Goal: Task Accomplishment & Management: Manage account settings

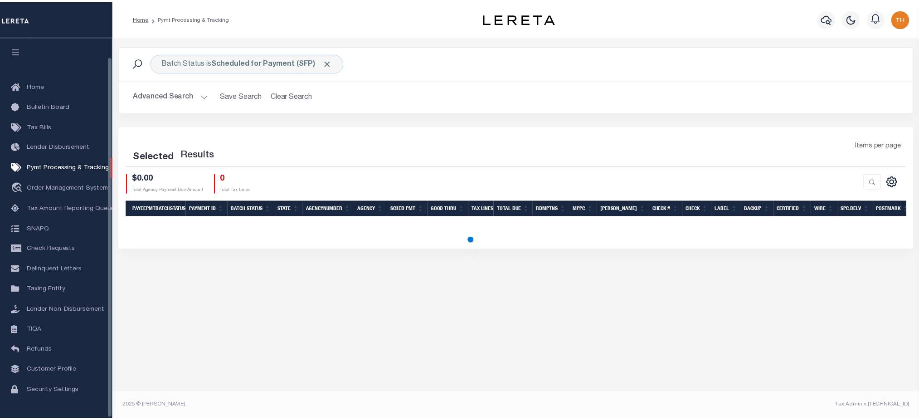
scroll to position [20, 0]
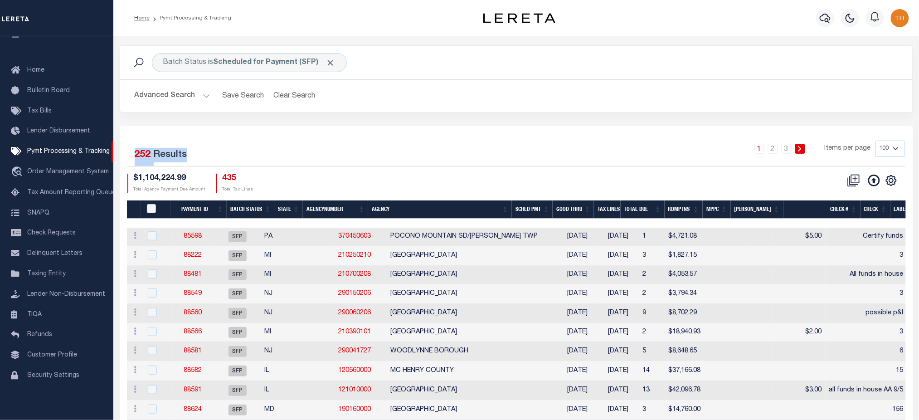
drag, startPoint x: 188, startPoint y: 151, endPoint x: 131, endPoint y: 154, distance: 56.3
click at [131, 154] on div "Selected 252 Results" at bounding box center [219, 153] width 184 height 25
drag, startPoint x: 669, startPoint y: 276, endPoint x: 302, endPoint y: 272, distance: 367.2
click at [302, 272] on tr "ACTIONS Delete Batch 88481 SFP MI 210700208 GEORGETOWN TOWNSHIP 08/30/2025 09/1…" at bounding box center [790, 275] width 1326 height 19
click at [589, 210] on th "Good Thru" at bounding box center [573, 209] width 41 height 19
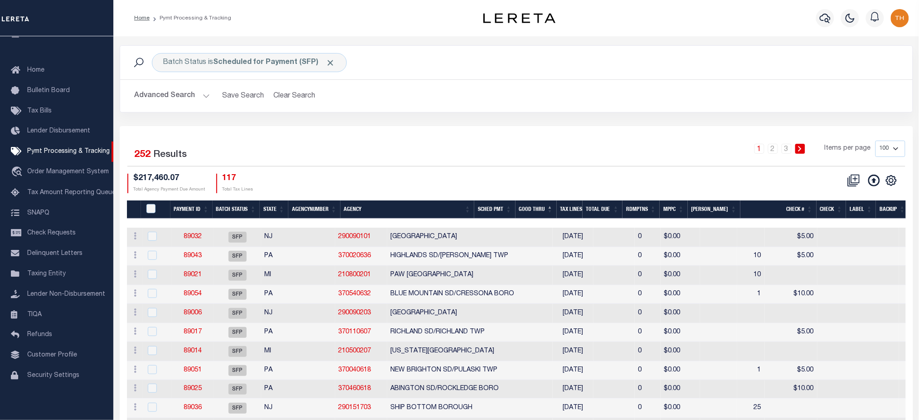
click at [582, 210] on th "Tax Lines" at bounding box center [570, 209] width 26 height 19
click at [553, 212] on th "Good Thru" at bounding box center [535, 209] width 41 height 19
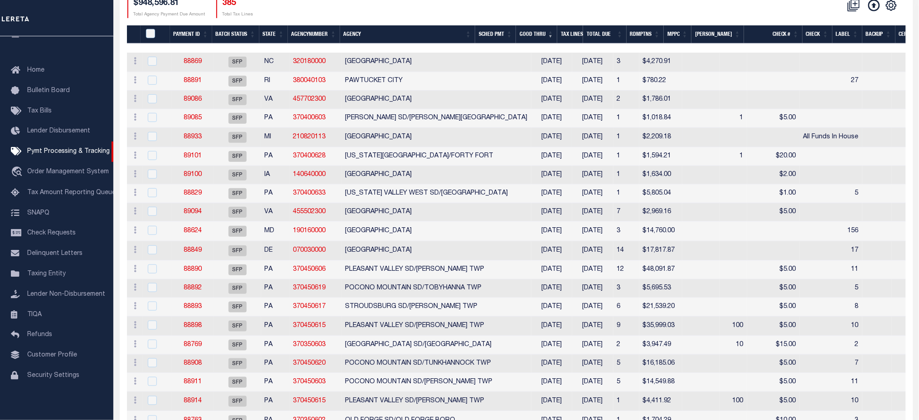
scroll to position [181, 0]
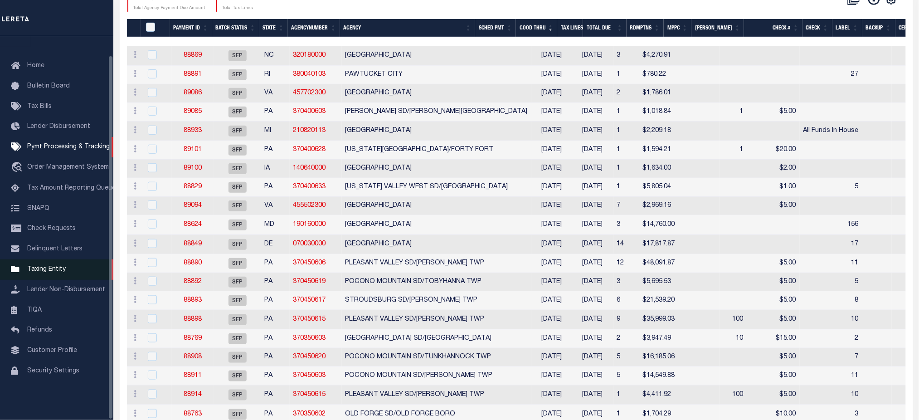
click at [53, 272] on span "Taxing Entity" at bounding box center [46, 269] width 39 height 6
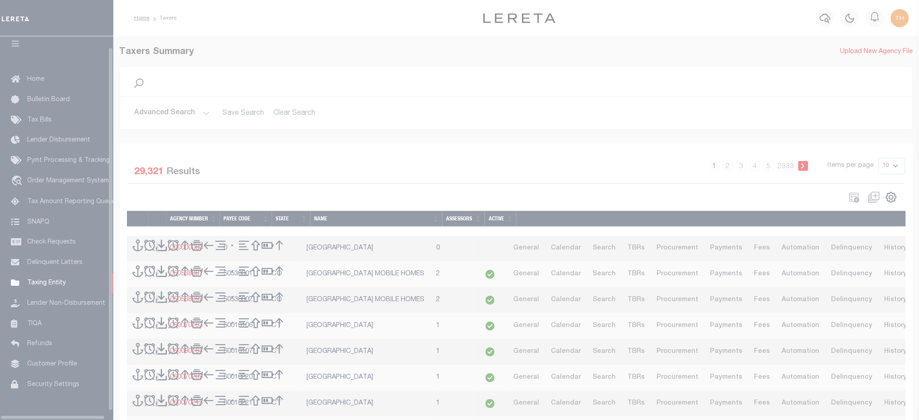
scroll to position [20, 0]
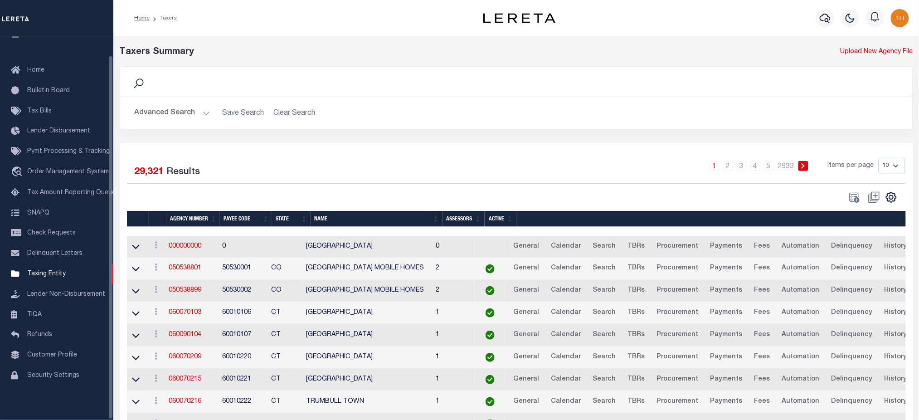
click at [192, 115] on button "Advanced Search" at bounding box center [172, 113] width 75 height 18
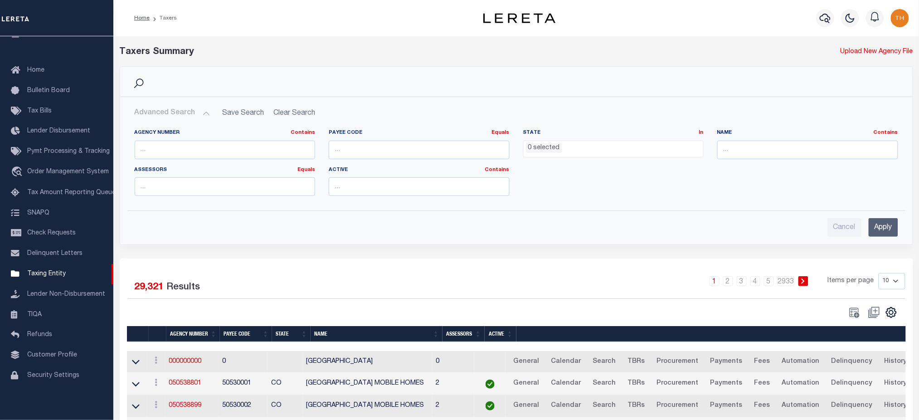
click at [607, 154] on span "0 selected" at bounding box center [613, 149] width 181 height 17
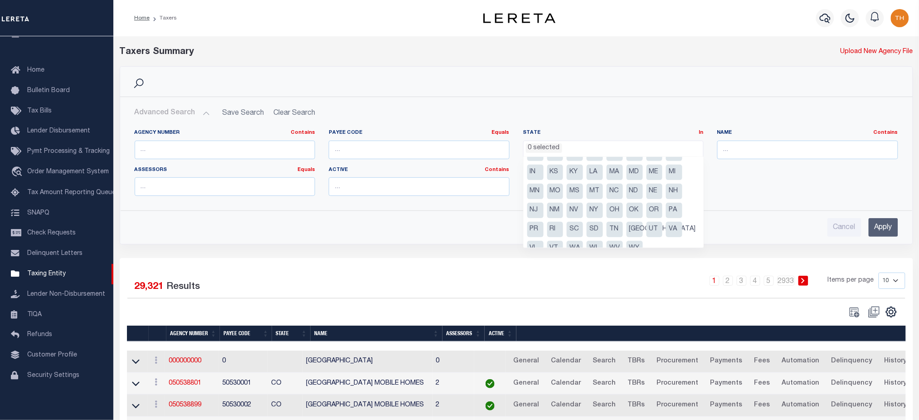
scroll to position [45, 0]
click at [538, 200] on li "NJ" at bounding box center [535, 198] width 16 height 15
select select "NJ"
click at [885, 230] on input "Apply" at bounding box center [883, 227] width 29 height 19
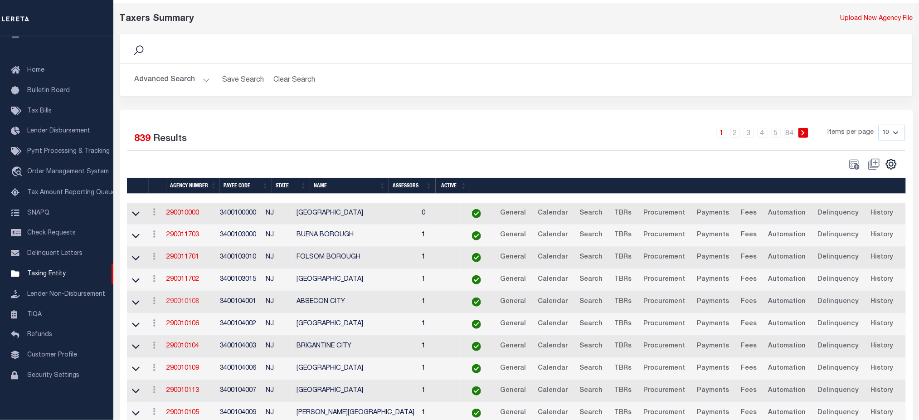
scroll to position [60, 0]
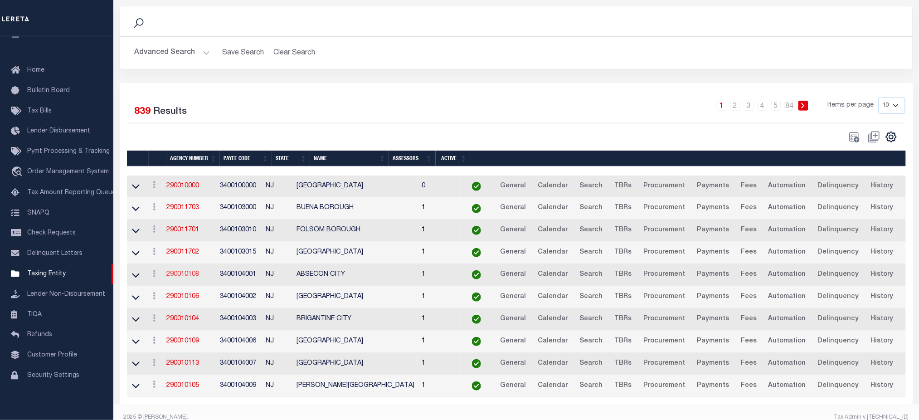
click at [190, 275] on link "290010108" at bounding box center [182, 274] width 33 height 6
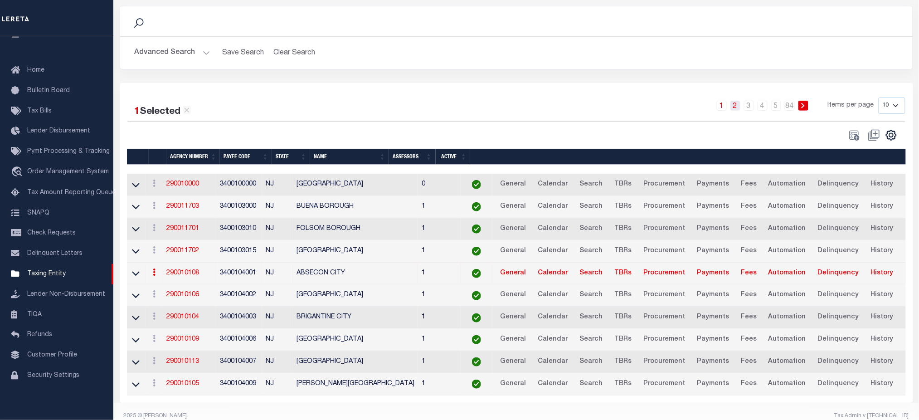
click at [734, 107] on link "2" at bounding box center [735, 106] width 10 height 10
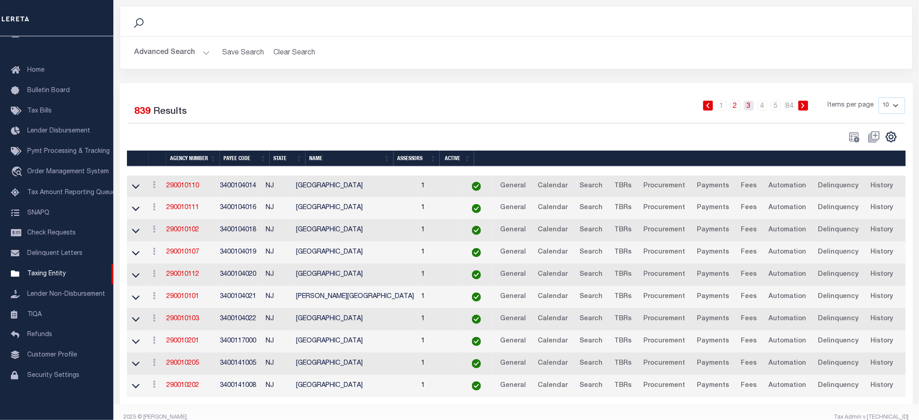
click at [752, 106] on link "3" at bounding box center [749, 106] width 10 height 10
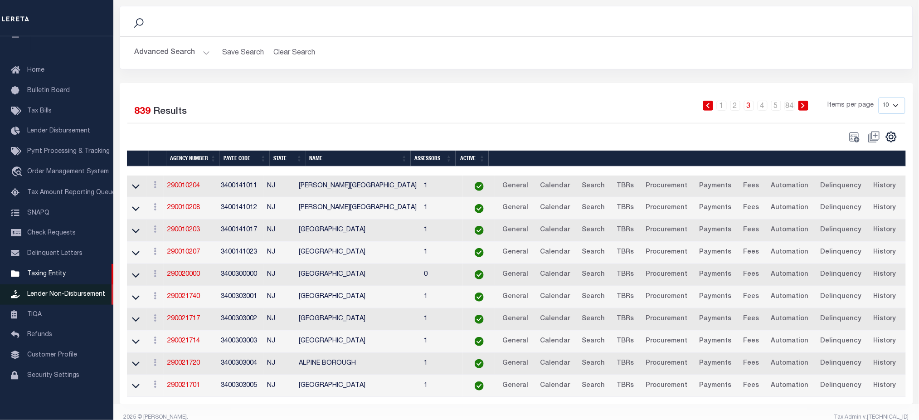
click at [69, 296] on span "Lender Non-Disbursement" at bounding box center [66, 294] width 78 height 6
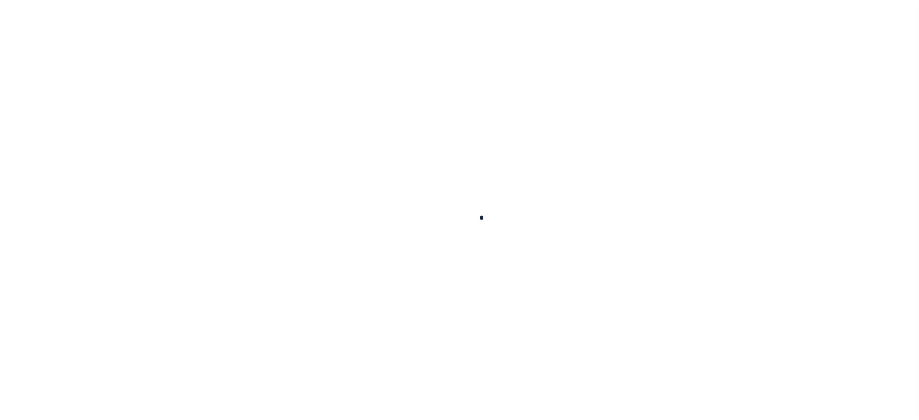
select select
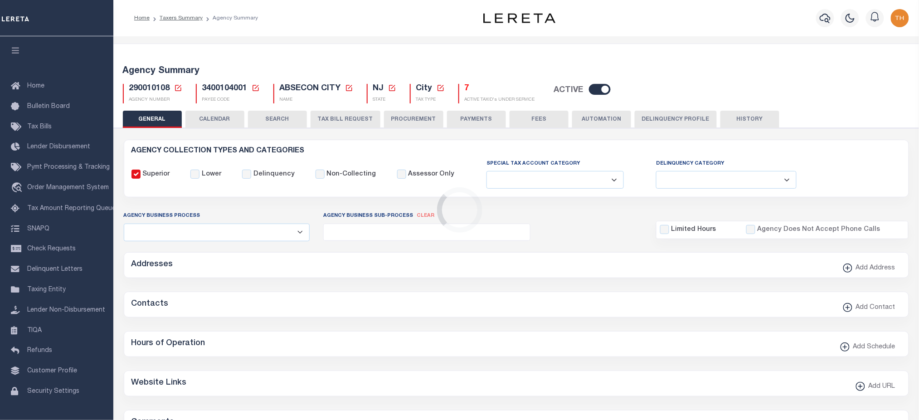
checkbox input "false"
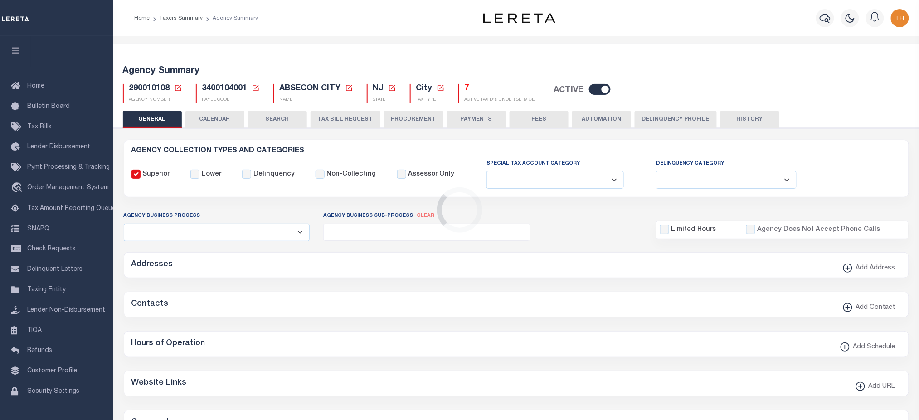
type input "3400104001"
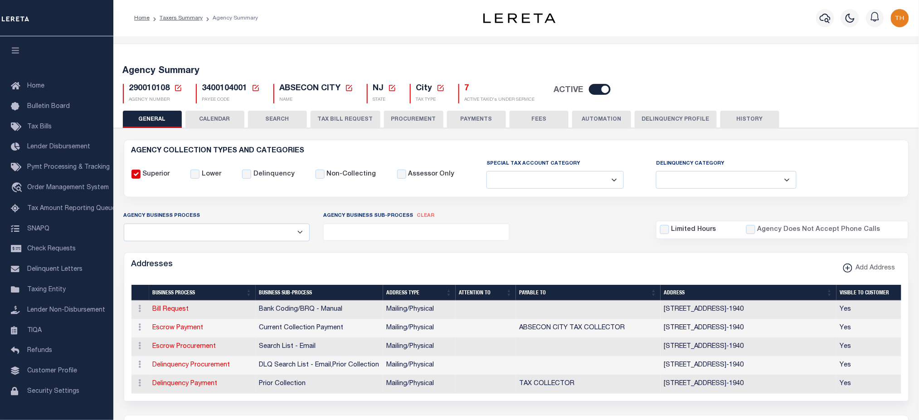
click at [209, 122] on button "CALENDAR" at bounding box center [214, 119] width 59 height 17
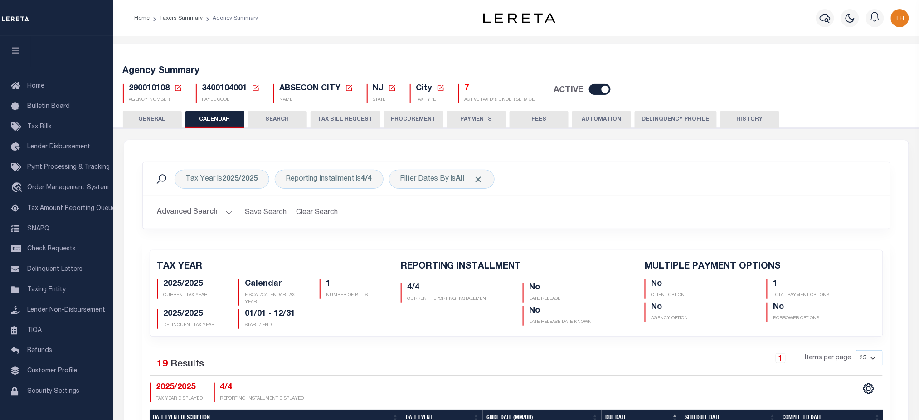
checkbox input "false"
type input "1"
click at [340, 190] on div "Tax Year is 2025/2025 Reporting Installment is 4/4 Filter Dates By is All Search" at bounding box center [516, 179] width 747 height 34
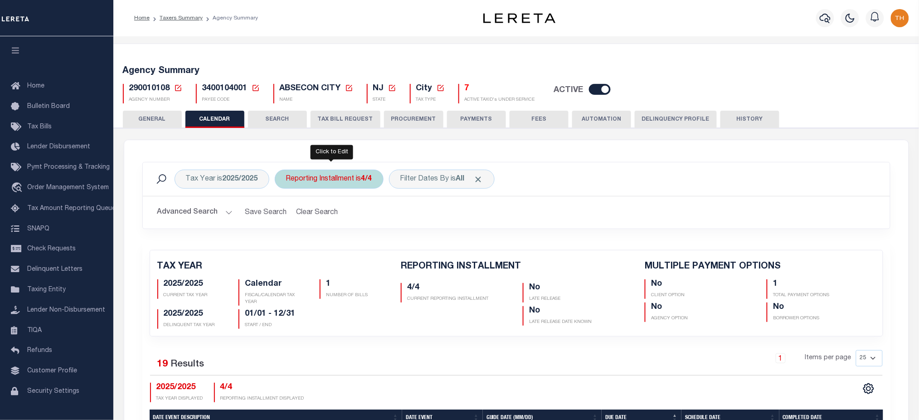
click at [345, 184] on div "Reporting Installment is 4/4" at bounding box center [329, 179] width 109 height 19
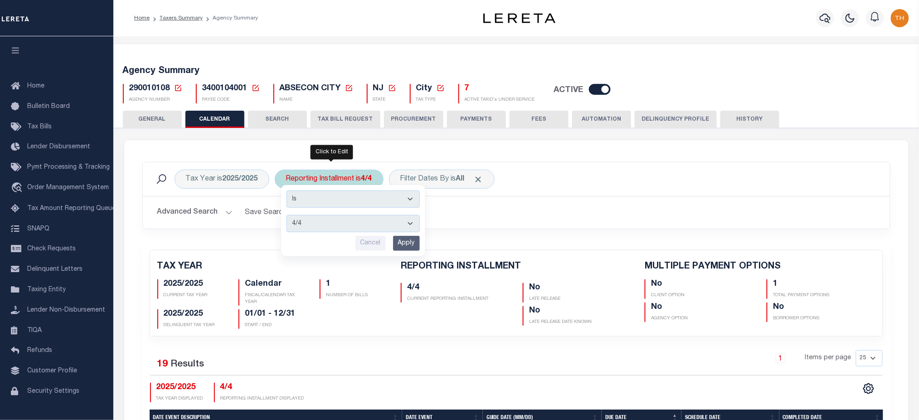
click at [338, 224] on select "1/4 2/4 3/4 4/4" at bounding box center [352, 223] width 133 height 17
select select "2/4"
click at [286, 215] on select "1/4 2/4 3/4 4/4" at bounding box center [352, 223] width 133 height 17
click at [405, 239] on input "Apply" at bounding box center [406, 243] width 27 height 15
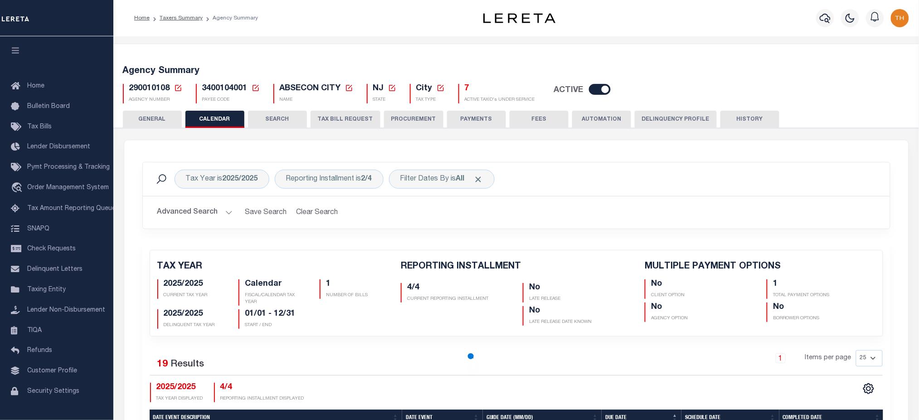
checkbox input "false"
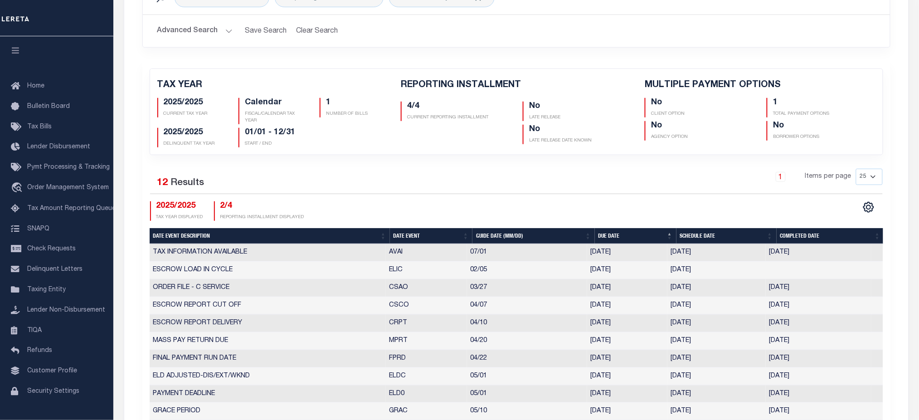
scroll to position [302, 0]
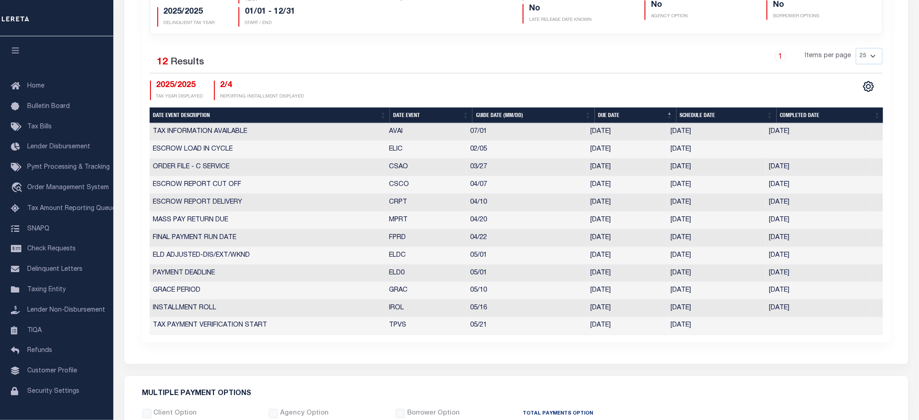
drag, startPoint x: 385, startPoint y: 256, endPoint x: 728, endPoint y: 254, distance: 342.2
click at [728, 254] on tr "ELD ADJUSTED-DIS/EXT/WKND ELDC 05/01 05/01/2025 05/01/2025 05/01/2025 2222903" at bounding box center [516, 256] width 733 height 18
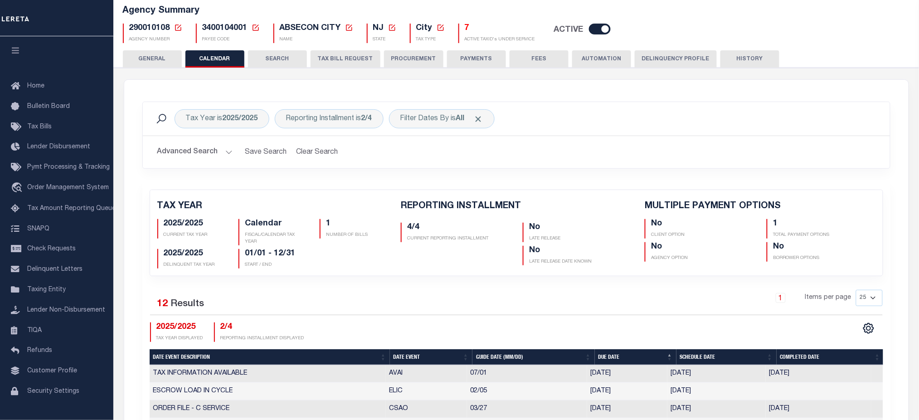
scroll to position [0, 0]
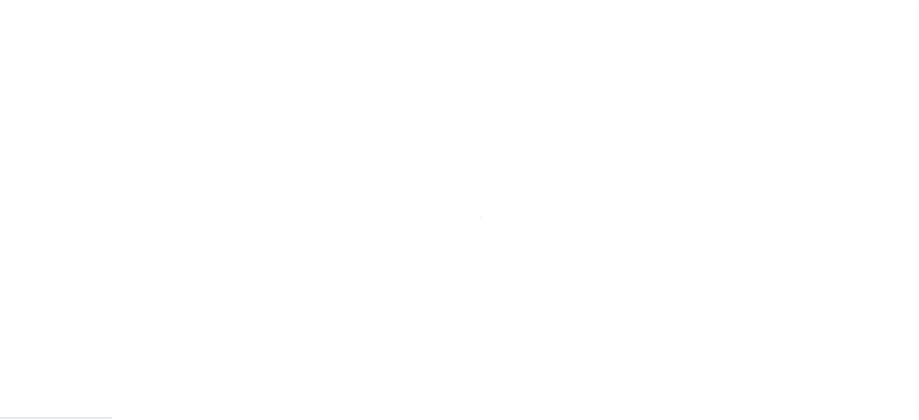
scroll to position [20, 0]
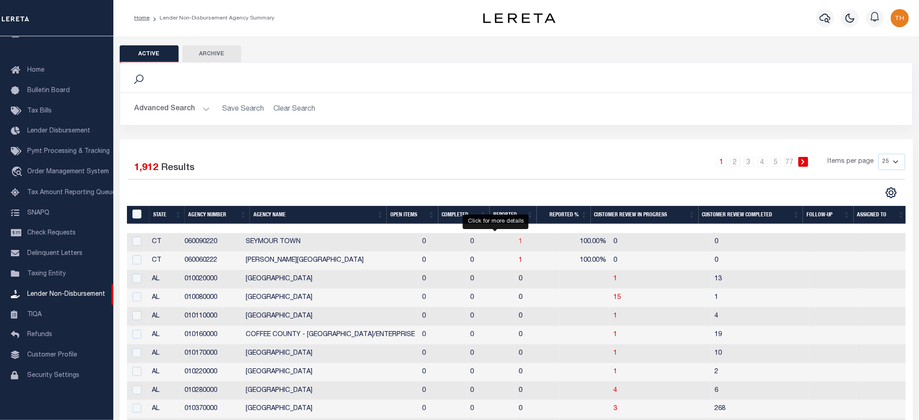
click at [519, 243] on span "1" at bounding box center [521, 241] width 4 height 6
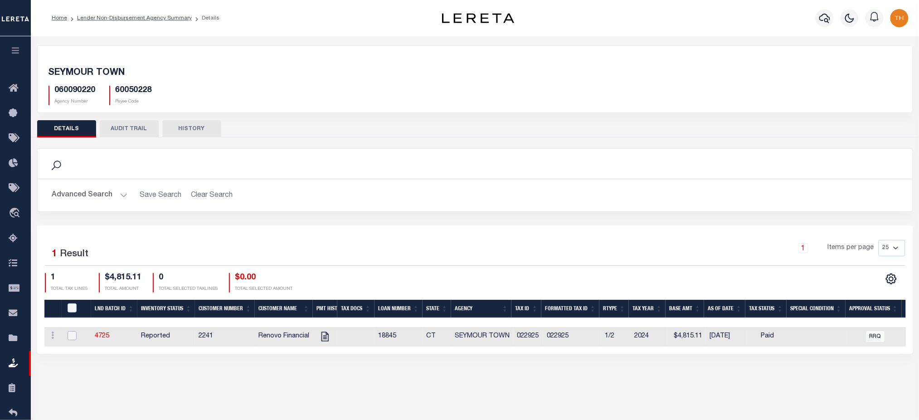
click at [75, 336] on input "checkbox" at bounding box center [72, 335] width 9 height 9
checkbox input "true"
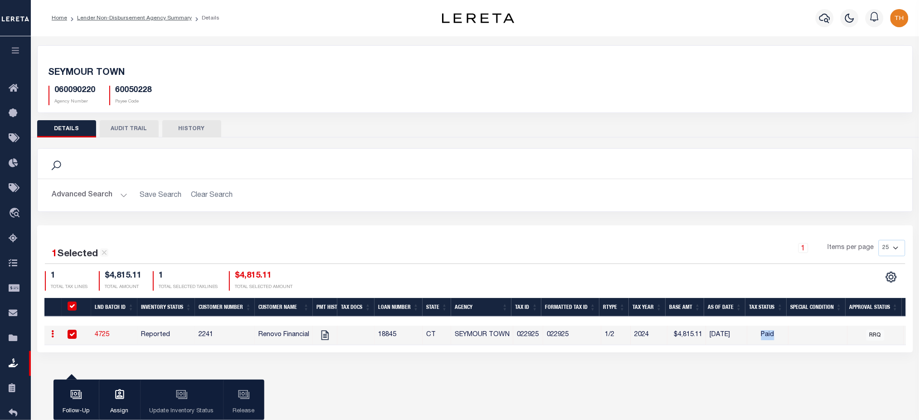
drag, startPoint x: 764, startPoint y: 340, endPoint x: 759, endPoint y: 340, distance: 5.0
click at [759, 340] on td "Paid" at bounding box center [767, 334] width 41 height 19
checkbox input "false"
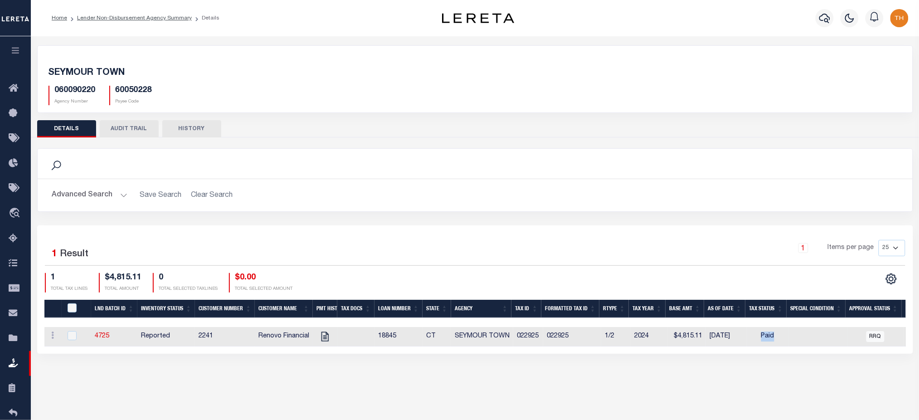
drag, startPoint x: 537, startPoint y: 338, endPoint x: 511, endPoint y: 340, distance: 25.9
click at [511, 340] on tr "ACTIONS View Tax Line Detail Internal Comments 4725 Reported 2241 Renovo Financ…" at bounding box center [556, 336] width 1025 height 19
drag, startPoint x: 773, startPoint y: 339, endPoint x: 758, endPoint y: 342, distance: 15.3
click at [758, 342] on td "Paid" at bounding box center [767, 336] width 41 height 19
checkbox input "true"
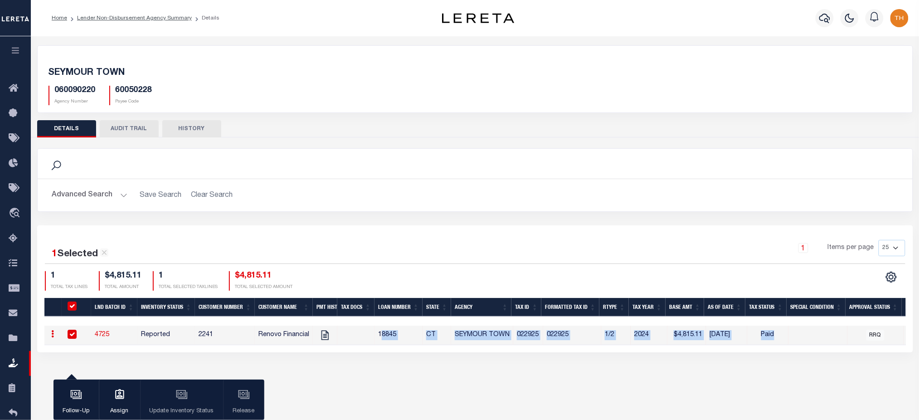
drag, startPoint x: 380, startPoint y: 336, endPoint x: 785, endPoint y: 335, distance: 404.3
click at [785, 335] on tr "ACTIONS View Tax Line Detail Internal Comments 4725 Reported 2241 Renovo Financ…" at bounding box center [556, 334] width 1025 height 19
click at [365, 352] on div "1 Selected 1 Result 1 Items per page 25 50 100 200 1 $4,815.11 1" at bounding box center [475, 288] width 876 height 127
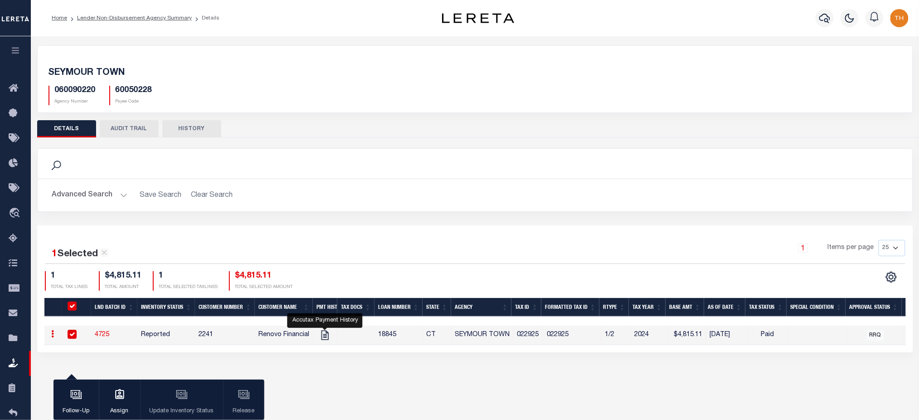
click at [75, 335] on input "checkbox" at bounding box center [72, 334] width 9 height 9
checkbox input "false"
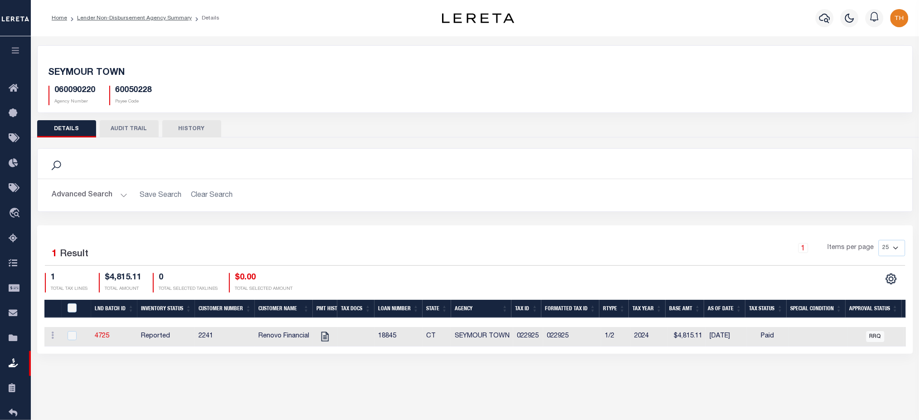
drag, startPoint x: 437, startPoint y: 334, endPoint x: 737, endPoint y: 339, distance: 300.1
click at [737, 339] on tr "ACTIONS View Tax Line Detail Internal Comments 4725 Reported 2241 Renovo Financ…" at bounding box center [556, 336] width 1025 height 19
click at [164, 22] on ol "Home Lender Non-Disbursement Agency Summary Details" at bounding box center [135, 18] width 182 height 19
click at [177, 18] on link "Lender Non-Disbursement Agency Summary" at bounding box center [134, 17] width 115 height 5
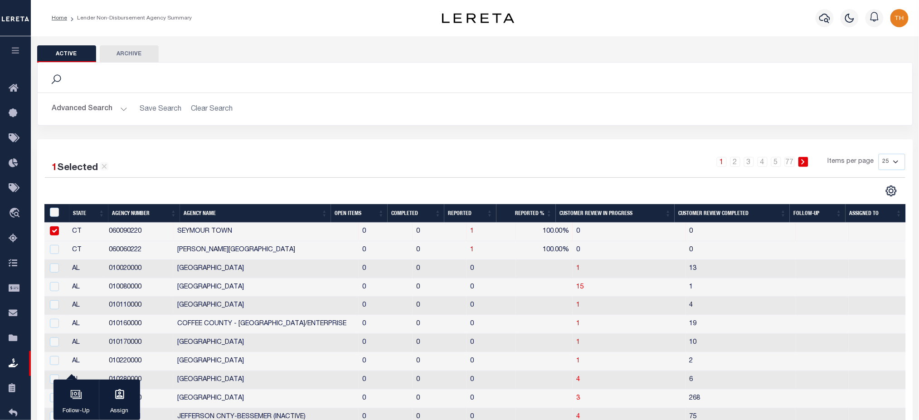
click at [398, 213] on th "Completed" at bounding box center [416, 213] width 57 height 19
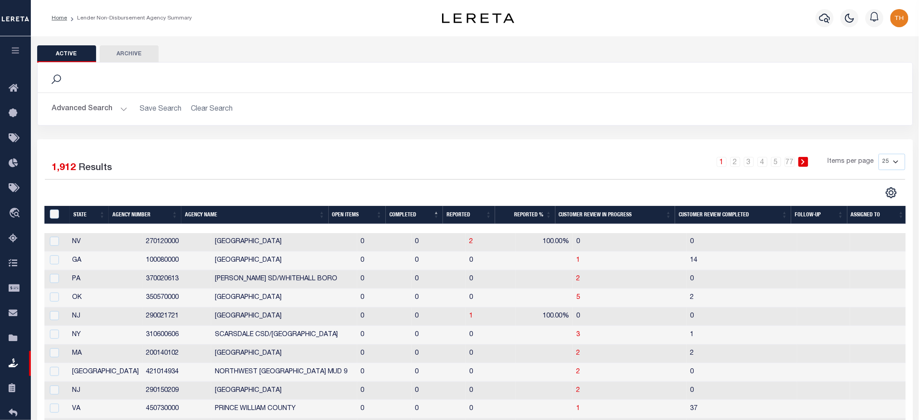
click at [398, 213] on th "Completed" at bounding box center [414, 215] width 57 height 19
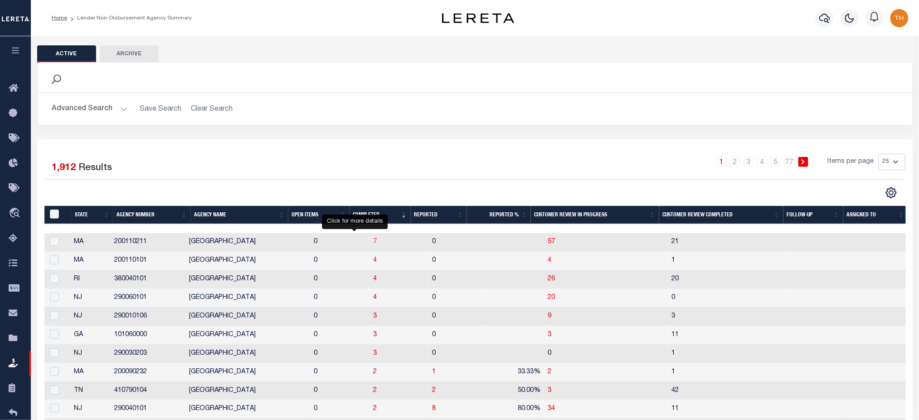
click at [373, 244] on span "7" at bounding box center [375, 241] width 4 height 6
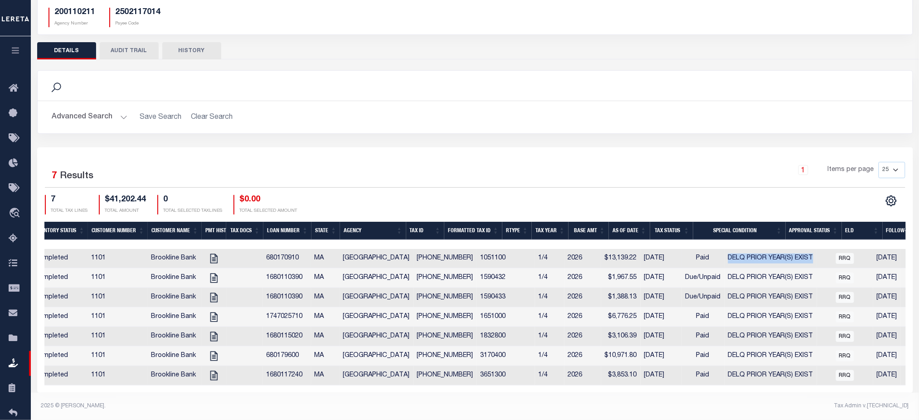
drag, startPoint x: 785, startPoint y: 251, endPoint x: 694, endPoint y: 247, distance: 90.8
click at [694, 249] on tr "ACTIONS View Tax Line Detail Internal Comments 4712 Completed 1101 Brookline Ba…" at bounding box center [475, 258] width 1077 height 19
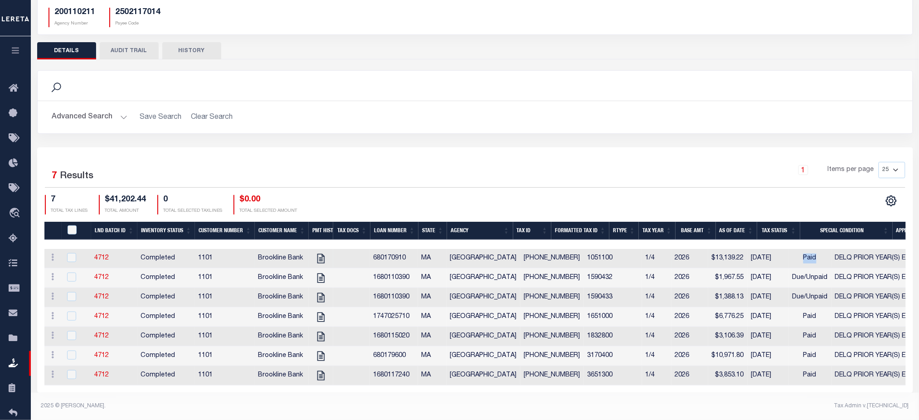
drag, startPoint x: 771, startPoint y: 253, endPoint x: 784, endPoint y: 249, distance: 13.3
click at [789, 249] on td "Paid" at bounding box center [810, 258] width 43 height 19
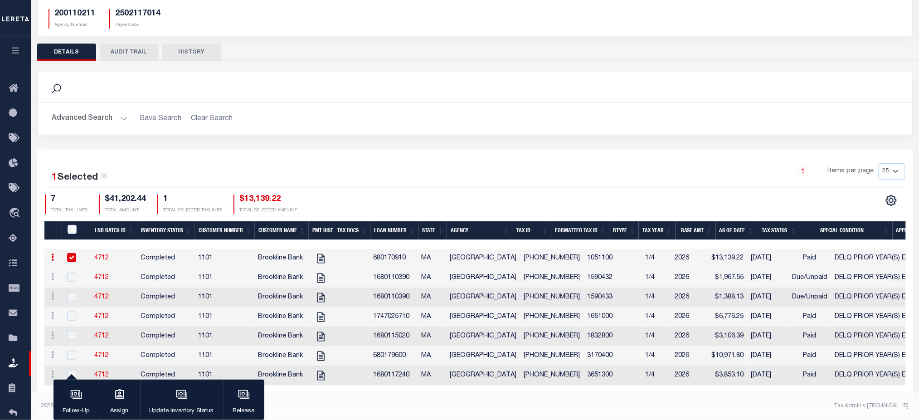
click at [709, 390] on div "1 Selected 7 Results 1 Items per page 25 50 100 200 7 $41,202.44 1" at bounding box center [475, 271] width 876 height 244
drag, startPoint x: 893, startPoint y: 265, endPoint x: 605, endPoint y: 267, distance: 287.8
click at [605, 268] on tr "ACTIONS View Tax Line Detail Internal Comments 4712 Completed 1101 Brookline Ba…" at bounding box center [582, 277] width 1077 height 19
click at [73, 253] on input "checkbox" at bounding box center [71, 257] width 9 height 9
checkbox input "false"
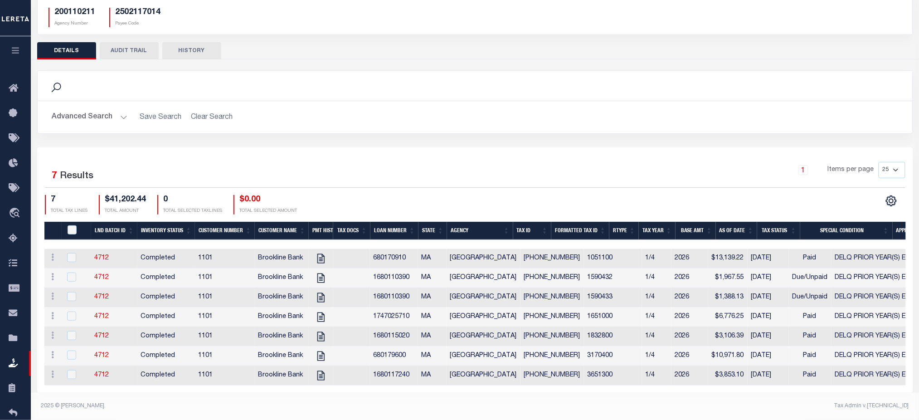
click at [66, 272] on div at bounding box center [76, 277] width 22 height 10
checkbox input "true"
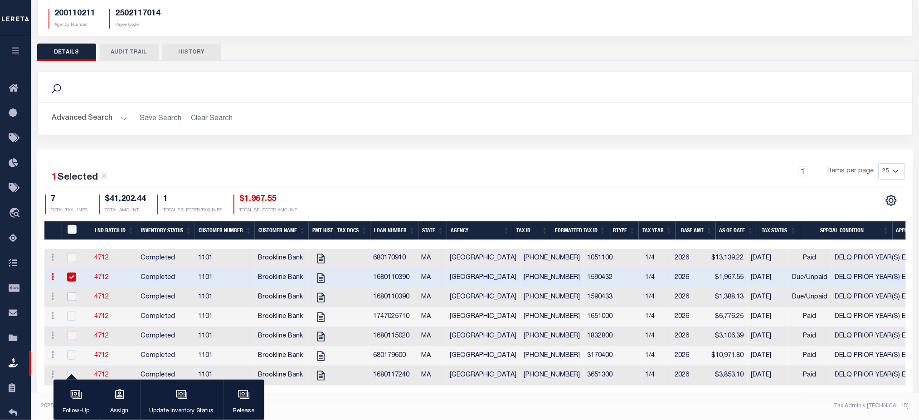
click at [75, 292] on input "checkbox" at bounding box center [71, 296] width 9 height 9
checkbox input "true"
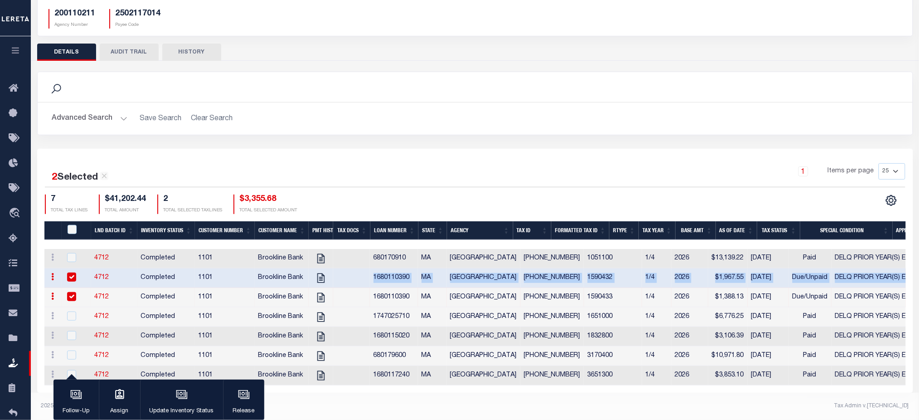
drag, startPoint x: 887, startPoint y: 265, endPoint x: 369, endPoint y: 268, distance: 518.1
click at [369, 268] on tr "ACTIONS View Tax Line Detail Internal Comments 4712 Completed 1101 Brookline Ba…" at bounding box center [582, 277] width 1077 height 19
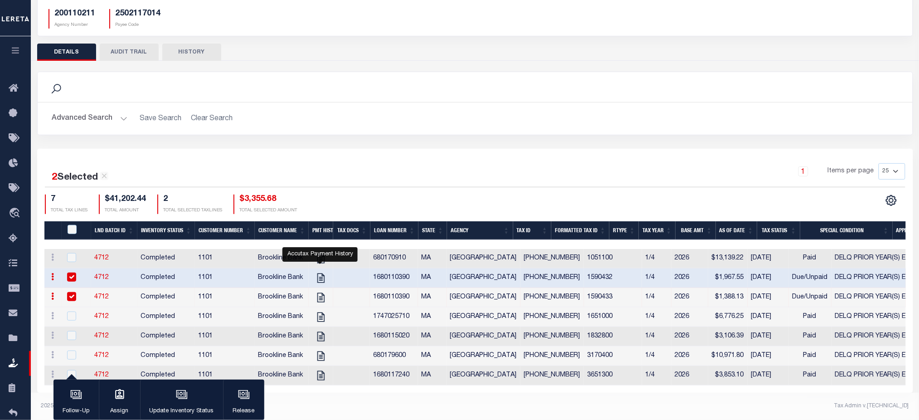
drag, startPoint x: 401, startPoint y: 186, endPoint x: 387, endPoint y: 187, distance: 14.6
click at [401, 194] on div "7 TOTAL TAX LINES $41,202.44 TOTAL AMOUNT 2 TOTAL SELECTED TAXLINES $3,355.68 T…" at bounding box center [260, 203] width 430 height 19
click at [71, 272] on input "checkbox" at bounding box center [71, 276] width 9 height 9
checkbox input "false"
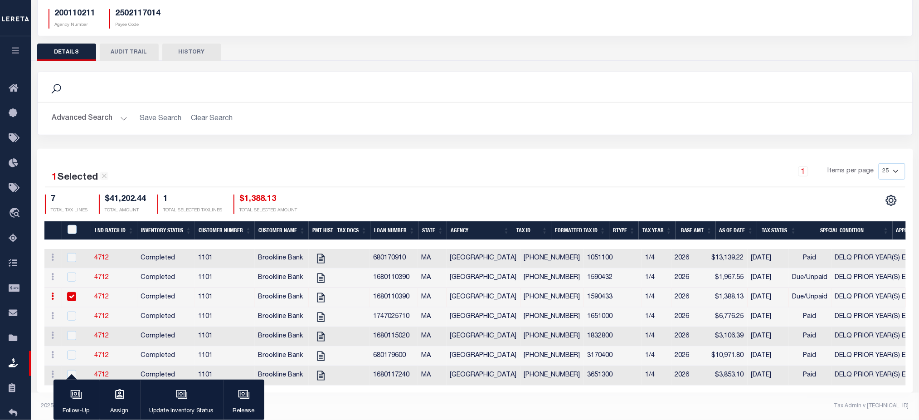
click at [71, 292] on input "checkbox" at bounding box center [71, 296] width 9 height 9
checkbox input "false"
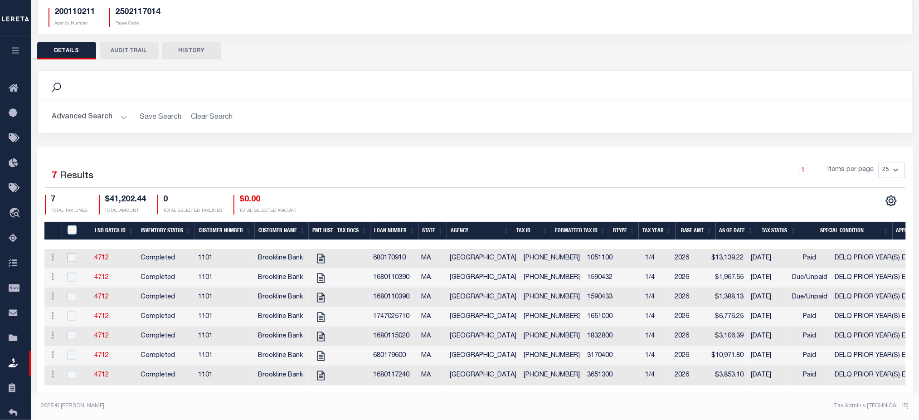
click at [73, 253] on input "checkbox" at bounding box center [71, 257] width 9 height 9
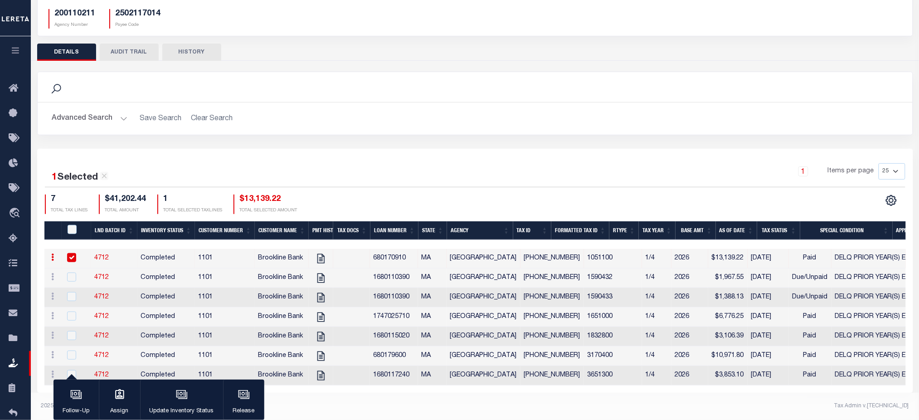
click at [73, 253] on input "checkbox" at bounding box center [71, 257] width 9 height 9
checkbox input "false"
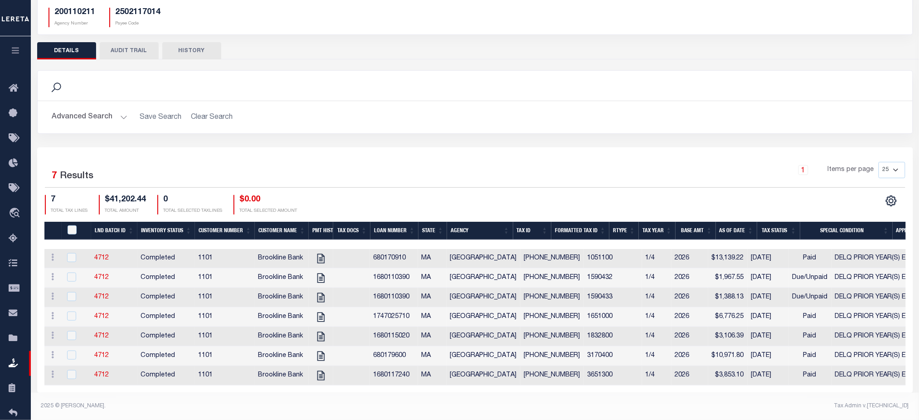
click at [72, 227] on div "QID" at bounding box center [78, 230] width 26 height 10
click at [71, 225] on input "QID" at bounding box center [72, 229] width 9 height 9
checkbox input "true"
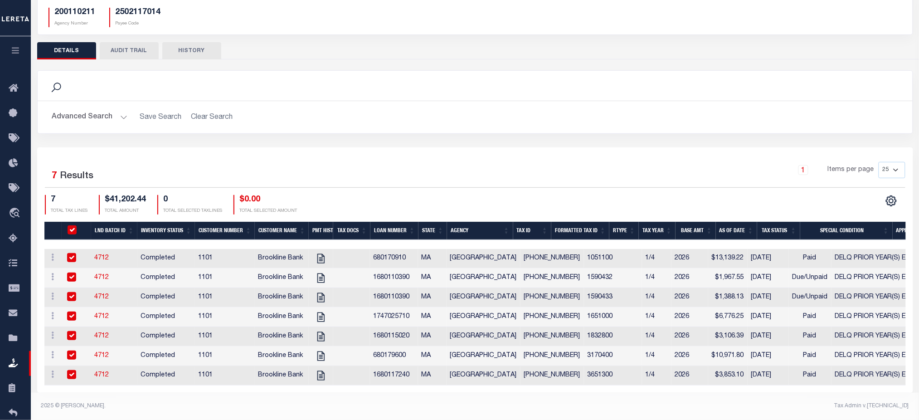
checkbox input "true"
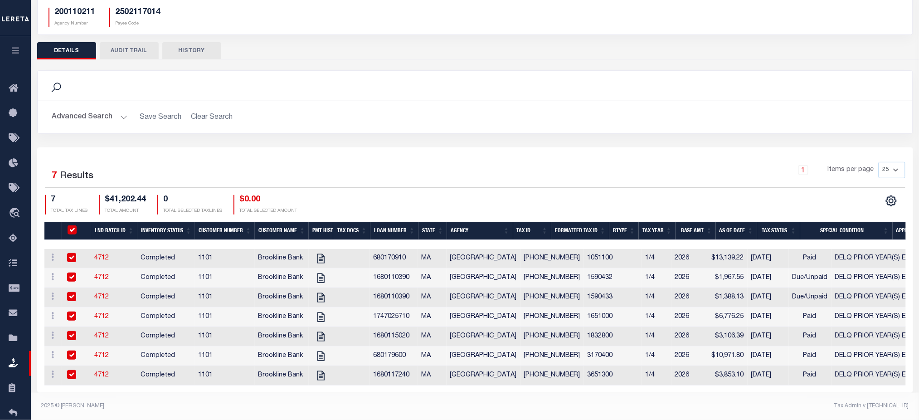
checkbox input "true"
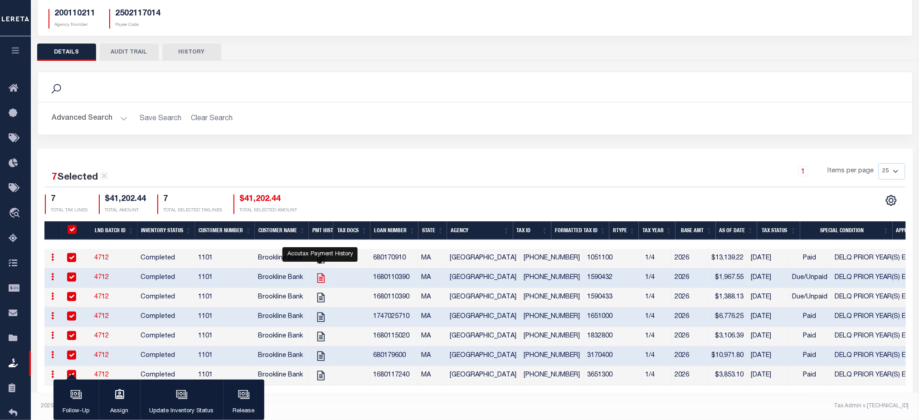
drag, startPoint x: 321, startPoint y: 268, endPoint x: 317, endPoint y: 274, distance: 6.5
drag, startPoint x: 453, startPoint y: 268, endPoint x: 752, endPoint y: 268, distance: 298.3
click at [752, 268] on tr "ACTIONS View Tax Line Detail Internal Comments 4712 Completed 1101 Brookline Ba…" at bounding box center [582, 277] width 1077 height 19
click at [642, 272] on td "1/4" at bounding box center [656, 277] width 29 height 19
checkbox input "false"
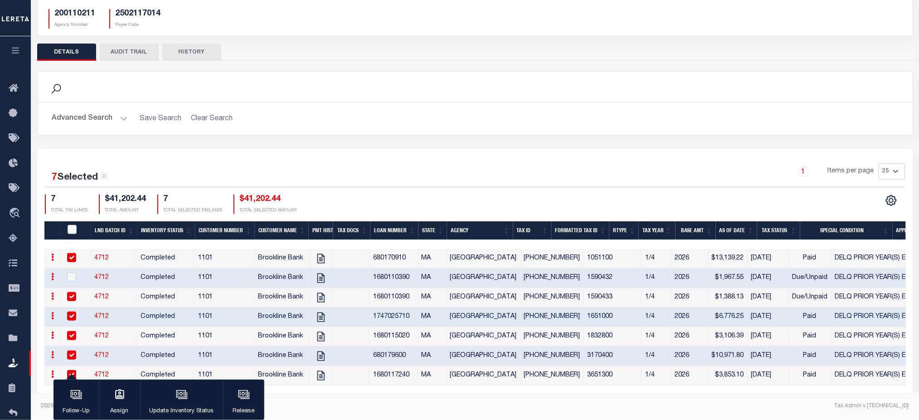
checkbox input "false"
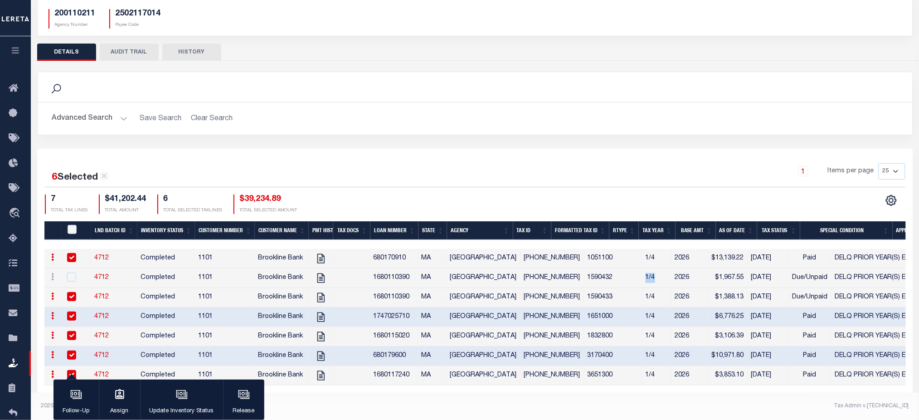
drag, startPoint x: 611, startPoint y: 271, endPoint x: 626, endPoint y: 273, distance: 15.2
click at [642, 273] on td "1/4" at bounding box center [656, 277] width 29 height 19
checkbox input "true"
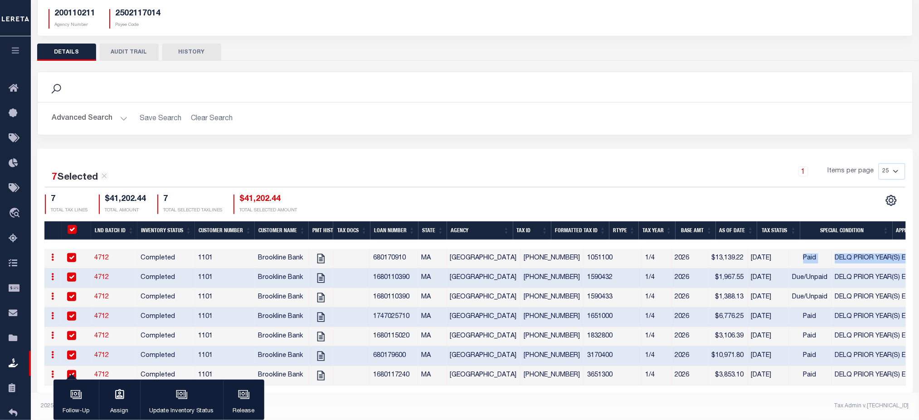
drag, startPoint x: 771, startPoint y: 248, endPoint x: 888, endPoint y: 249, distance: 117.9
click at [888, 249] on tr "ACTIONS View Tax Line Detail Internal Comments 4712 Completed 1101 Brookline Ba…" at bounding box center [582, 258] width 1077 height 19
click at [72, 225] on input "QID" at bounding box center [72, 229] width 9 height 9
checkbox input "false"
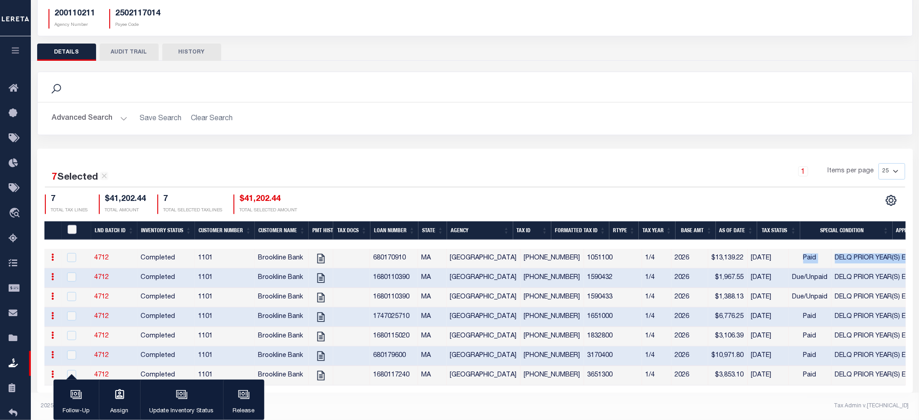
checkbox input "false"
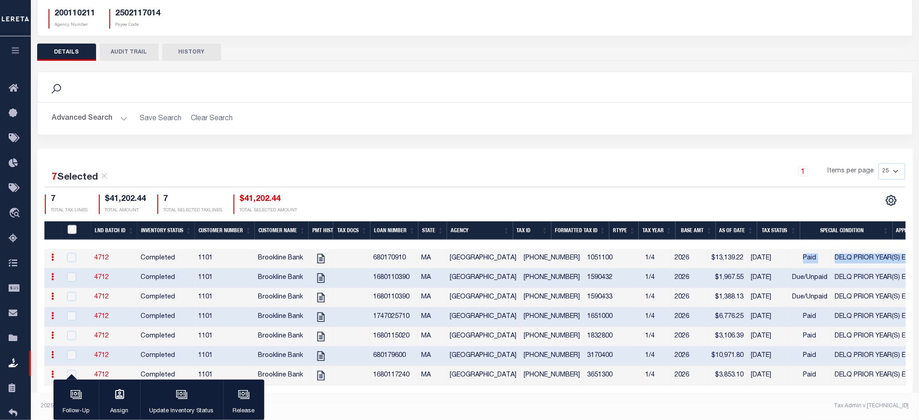
checkbox input "false"
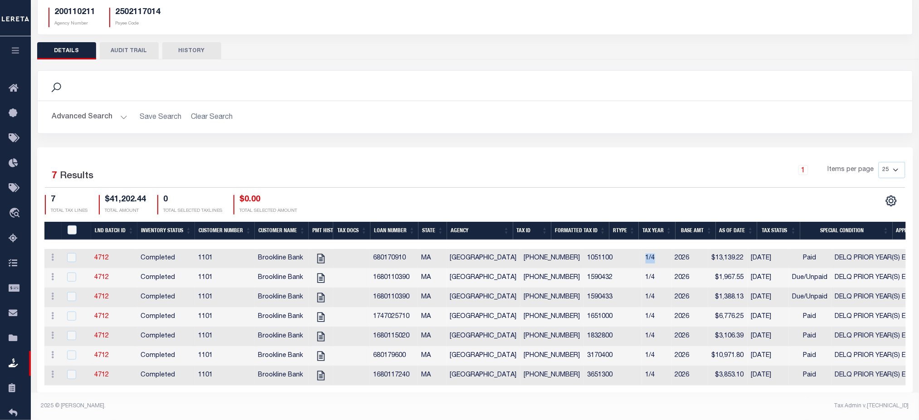
drag, startPoint x: 611, startPoint y: 249, endPoint x: 622, endPoint y: 250, distance: 11.3
click at [642, 250] on td "1/4" at bounding box center [656, 258] width 29 height 19
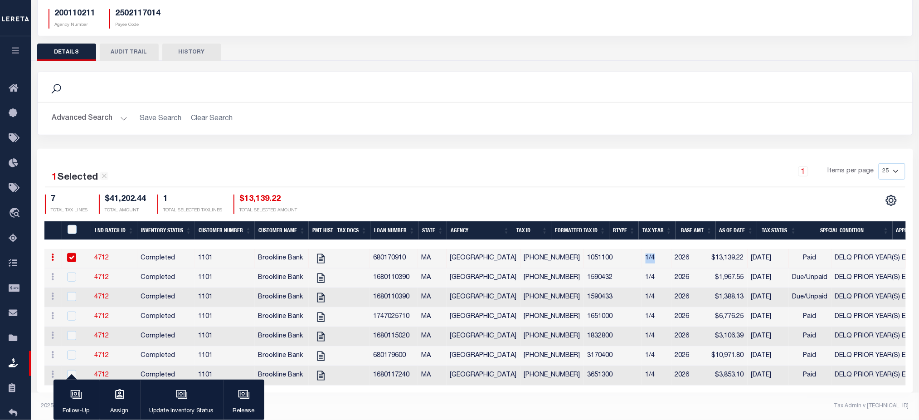
click at [71, 253] on input "checkbox" at bounding box center [71, 257] width 9 height 9
checkbox input "false"
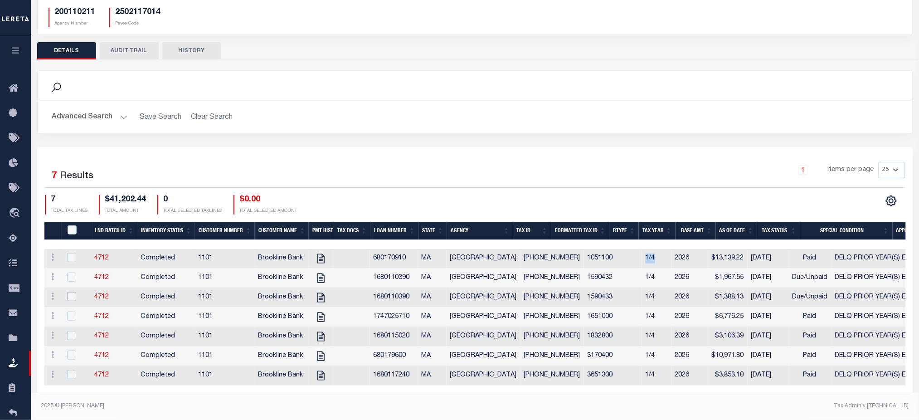
click at [74, 292] on input "checkbox" at bounding box center [71, 296] width 9 height 9
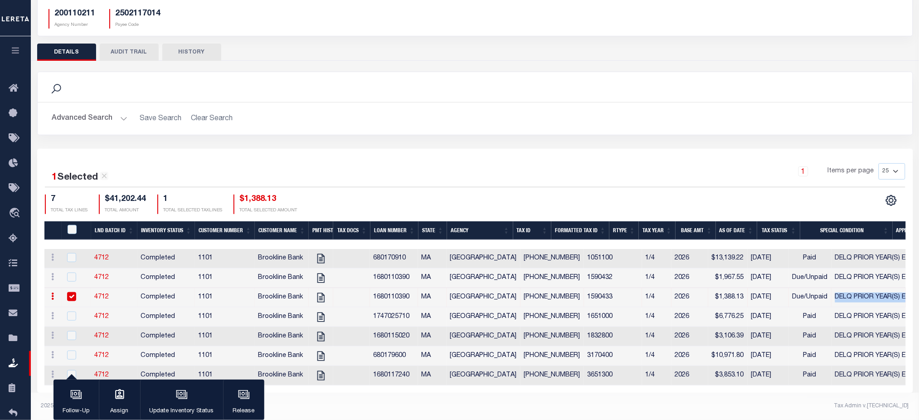
drag, startPoint x: 804, startPoint y: 290, endPoint x: 874, endPoint y: 291, distance: 70.3
click at [874, 294] on span "DELQ PRIOR YEAR(S) EXIST" at bounding box center [877, 297] width 85 height 6
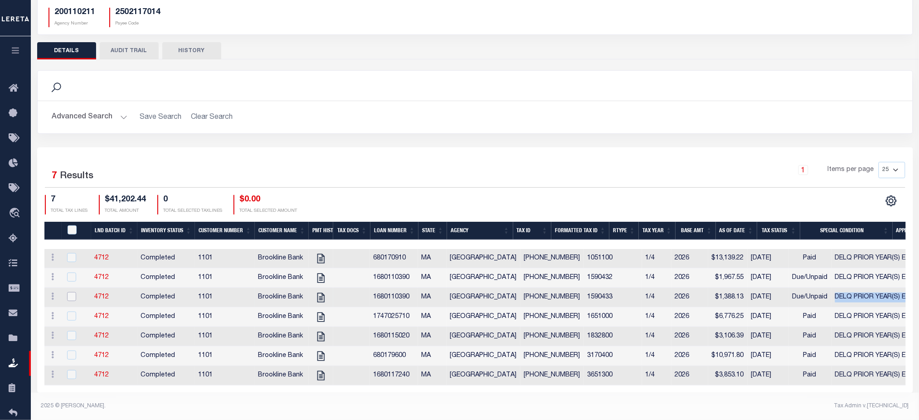
click at [72, 293] on input "checkbox" at bounding box center [71, 296] width 9 height 9
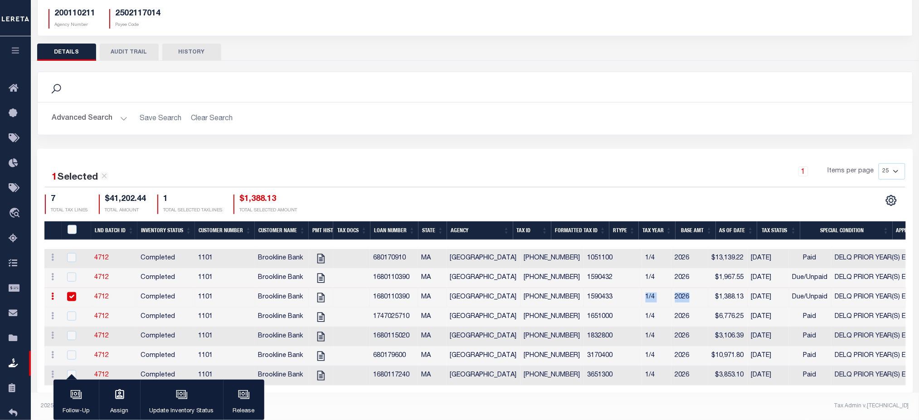
drag, startPoint x: 608, startPoint y: 290, endPoint x: 657, endPoint y: 291, distance: 48.5
click at [657, 291] on tr "ACTIONS View Tax Line Detail Internal Comments 4712 Completed 1101 Brookline Ba…" at bounding box center [582, 297] width 1077 height 19
click at [74, 292] on input "checkbox" at bounding box center [71, 296] width 9 height 9
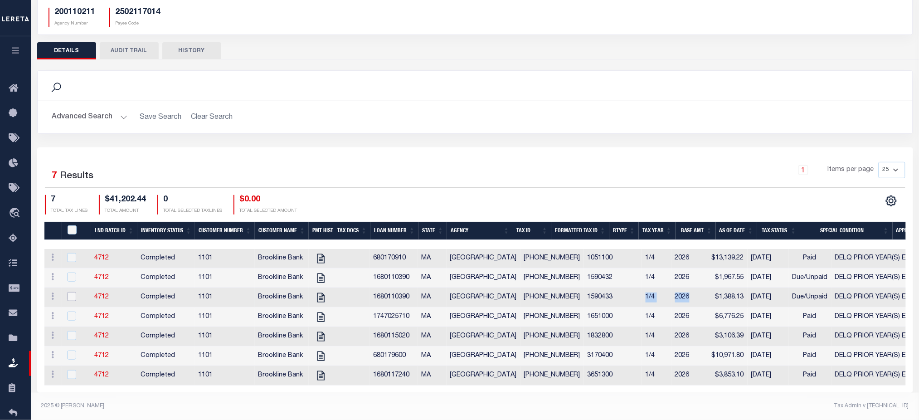
click at [73, 294] on input "checkbox" at bounding box center [71, 296] width 9 height 9
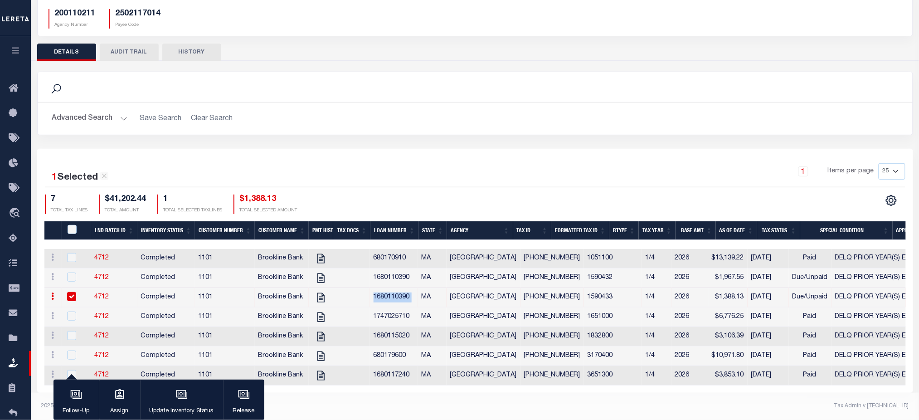
drag, startPoint x: 372, startPoint y: 290, endPoint x: 422, endPoint y: 292, distance: 49.9
click at [422, 292] on tr "ACTIONS View Tax Line Detail Internal Comments 4712 Completed 1101 Brookline Ba…" at bounding box center [582, 297] width 1077 height 19
drag, startPoint x: 583, startPoint y: 288, endPoint x: 369, endPoint y: 290, distance: 214.4
click at [369, 290] on tr "ACTIONS View Tax Line Detail Internal Comments 4712 Completed 1101 Brookline Ba…" at bounding box center [582, 297] width 1077 height 19
drag, startPoint x: 609, startPoint y: 243, endPoint x: 669, endPoint y: 247, distance: 59.9
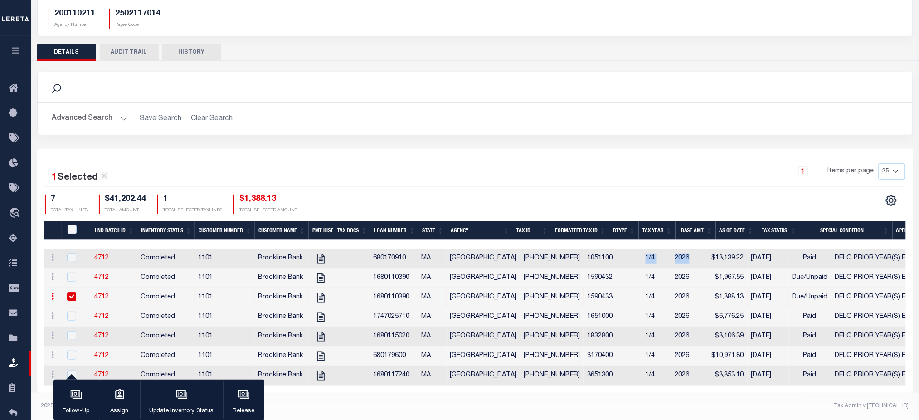
click at [669, 249] on tr "ACTIONS View Tax Line Detail Internal Comments 4712 Completed 1101 Brookline Ba…" at bounding box center [582, 258] width 1077 height 19
click at [74, 292] on input "checkbox" at bounding box center [71, 296] width 9 height 9
checkbox input "false"
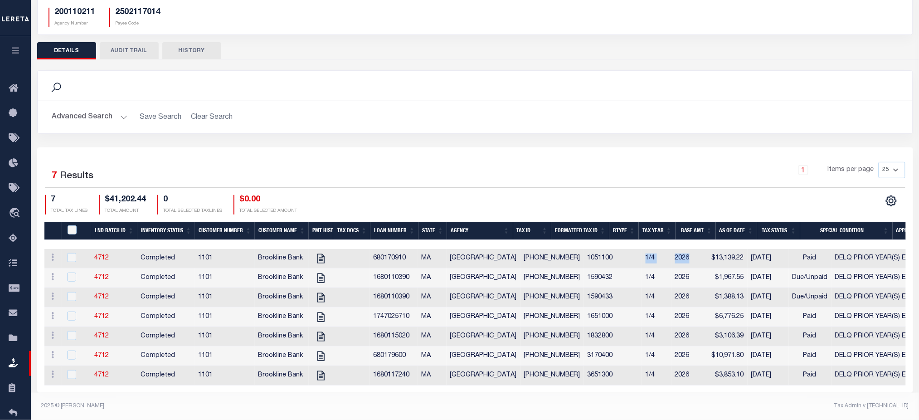
click at [642, 249] on td "1/4" at bounding box center [656, 258] width 29 height 19
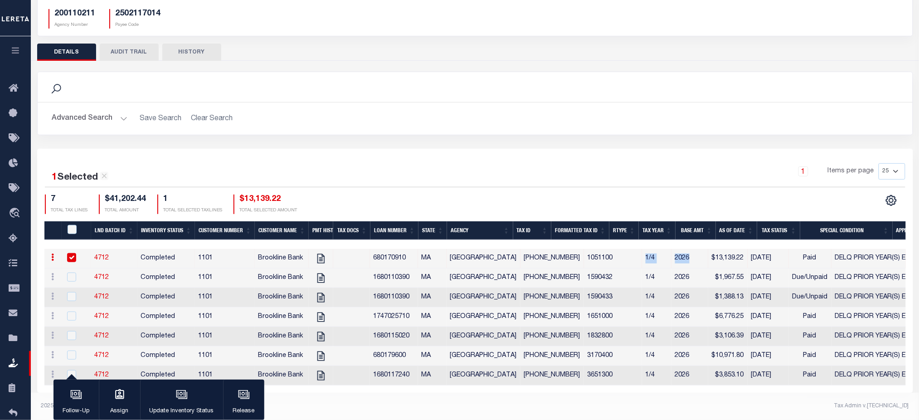
click at [71, 253] on input "checkbox" at bounding box center [71, 257] width 9 height 9
checkbox input "false"
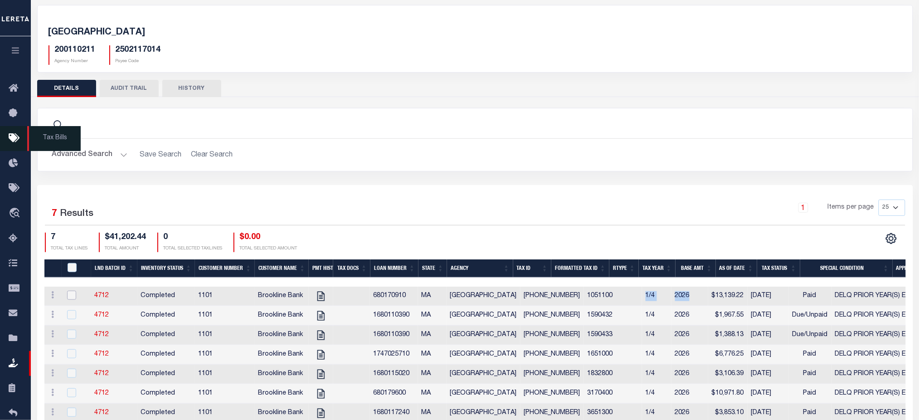
scroll to position [0, 0]
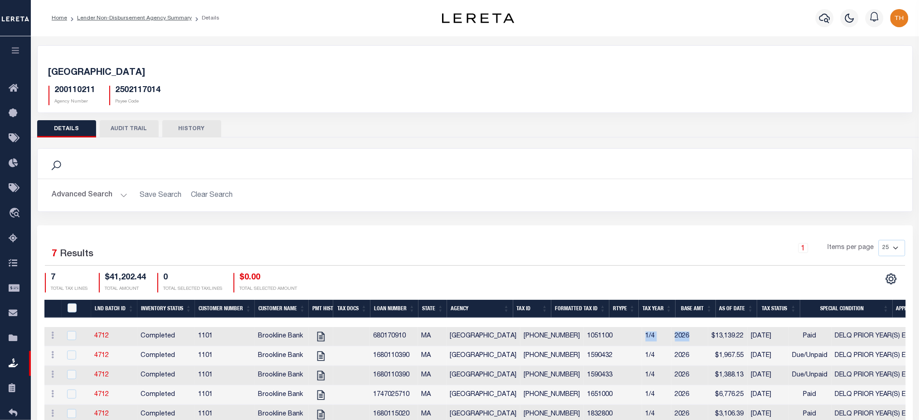
click at [20, 47] on button "button" at bounding box center [15, 51] width 31 height 31
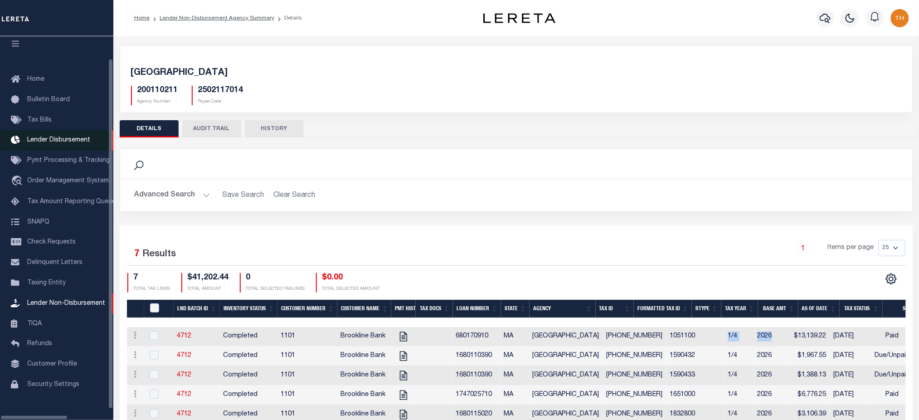
scroll to position [20, 0]
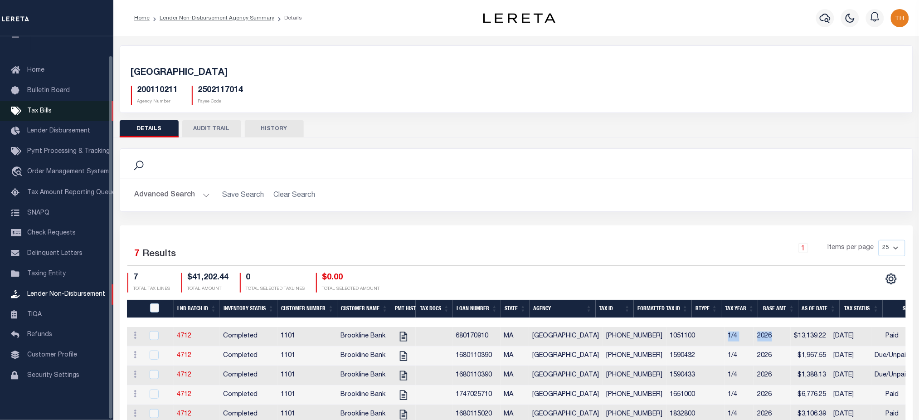
click at [53, 105] on link "Tax Bills" at bounding box center [56, 111] width 113 height 20
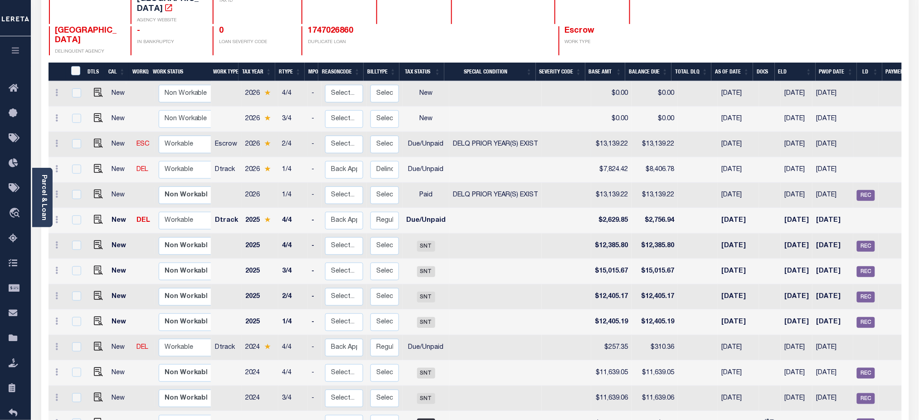
scroll to position [60, 0]
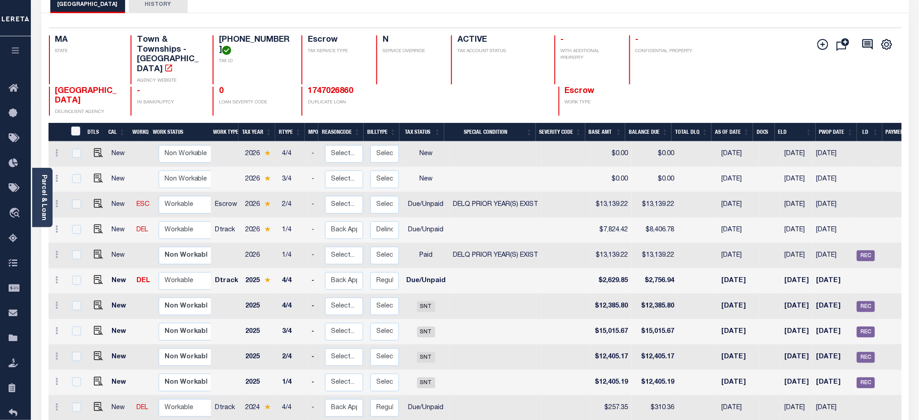
drag, startPoint x: 75, startPoint y: 276, endPoint x: 75, endPoint y: 281, distance: 5.0
click at [75, 276] on td at bounding box center [76, 280] width 19 height 25
checkbox input "true"
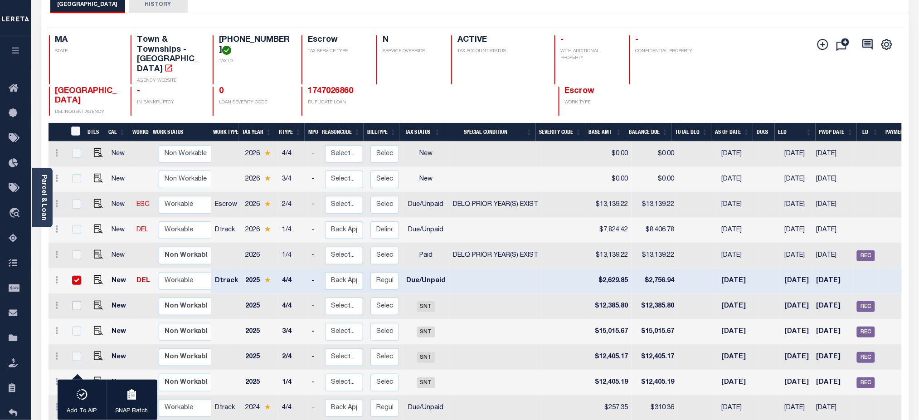
click at [75, 301] on input "checkbox" at bounding box center [76, 305] width 9 height 9
checkbox input "true"
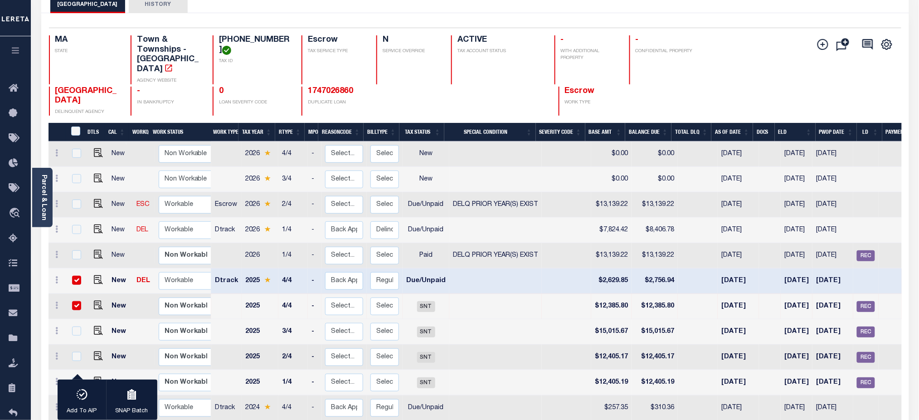
checkbox input "true"
click at [74, 276] on input "checkbox" at bounding box center [76, 280] width 9 height 9
checkbox input "false"
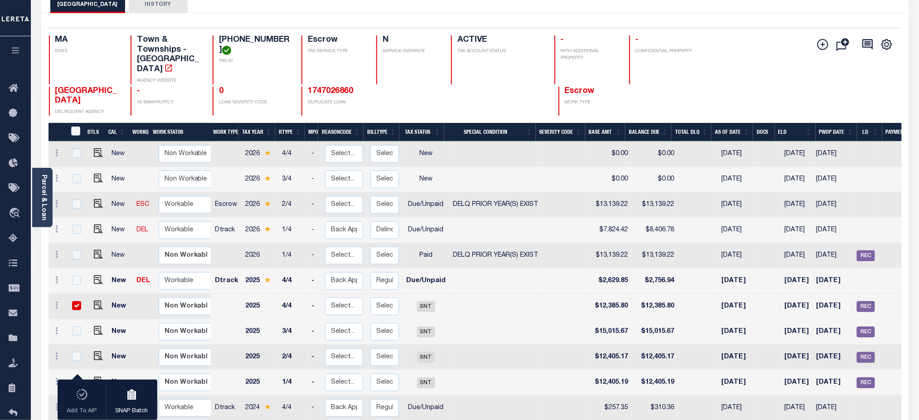
click at [73, 301] on input "checkbox" at bounding box center [76, 305] width 9 height 9
checkbox input "false"
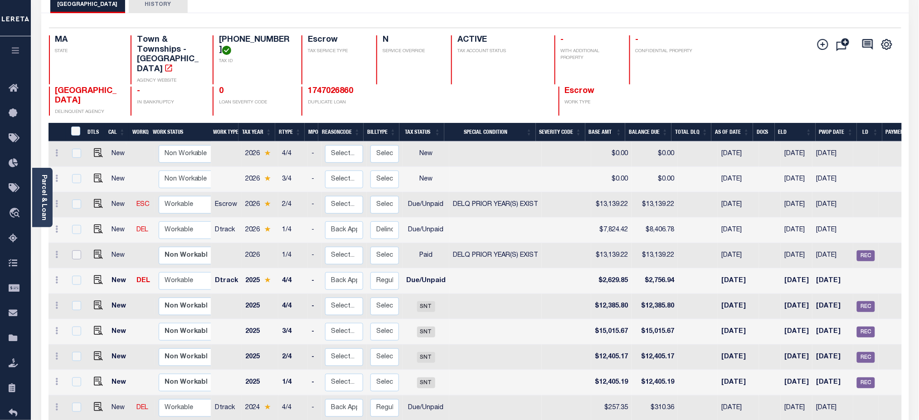
click at [75, 250] on input "checkbox" at bounding box center [76, 254] width 9 height 9
checkbox input "true"
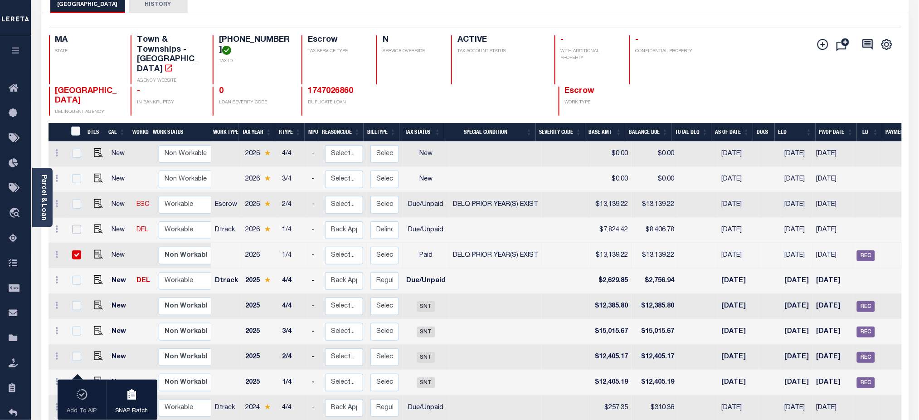
click at [78, 225] on input "checkbox" at bounding box center [76, 229] width 9 height 9
checkbox input "true"
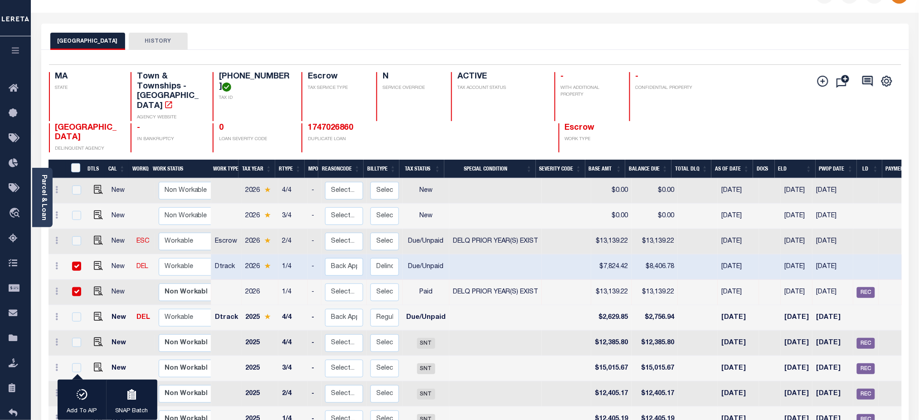
scroll to position [0, 0]
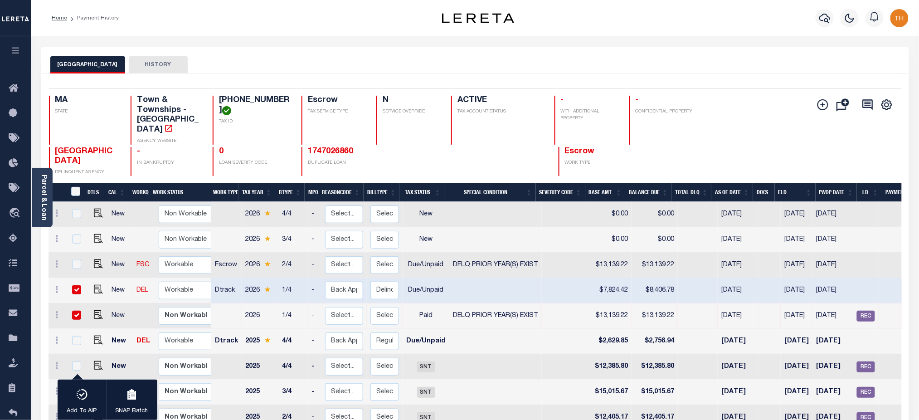
click at [77, 285] on input "checkbox" at bounding box center [76, 289] width 9 height 9
checkbox input "false"
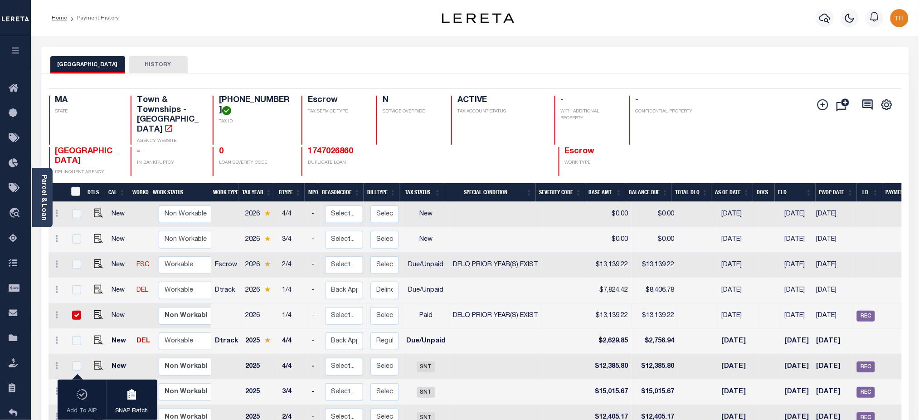
click at [76, 303] on td at bounding box center [76, 315] width 19 height 25
checkbox input "false"
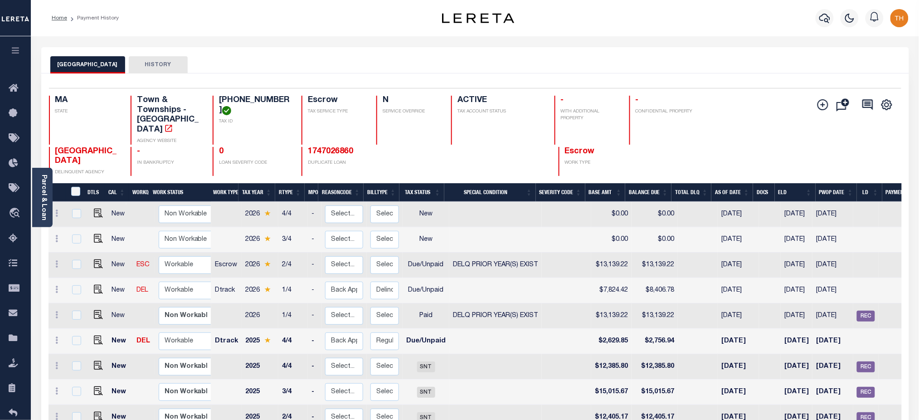
click at [70, 285] on div at bounding box center [76, 290] width 12 height 10
checkbox input "true"
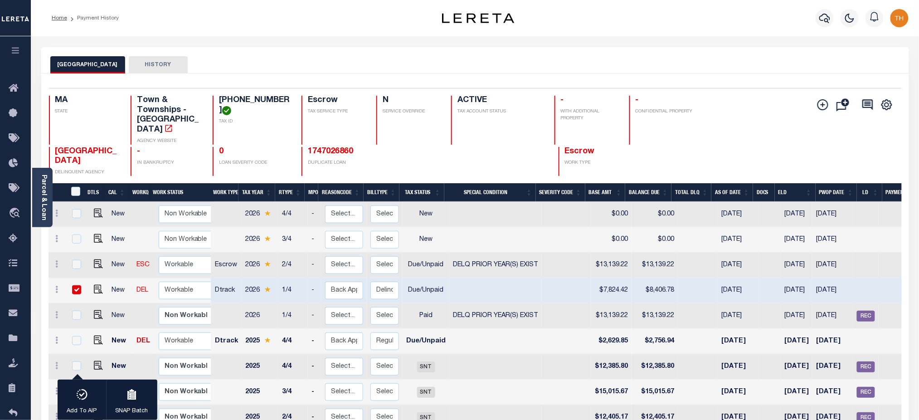
click at [76, 285] on input "checkbox" at bounding box center [76, 289] width 9 height 9
checkbox input "false"
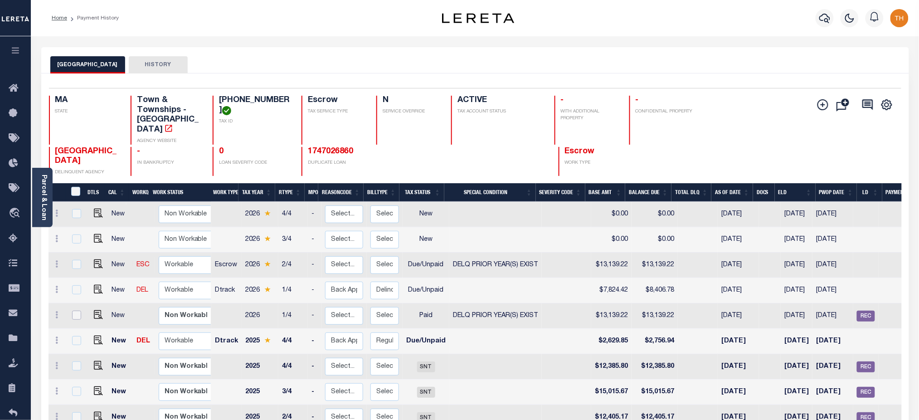
click at [76, 311] on input "checkbox" at bounding box center [76, 315] width 9 height 9
checkbox input "true"
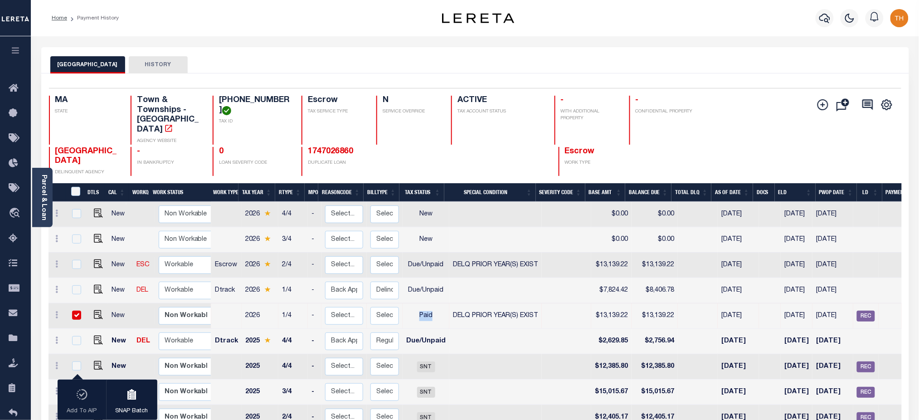
drag, startPoint x: 414, startPoint y: 309, endPoint x: 430, endPoint y: 309, distance: 15.9
click at [430, 309] on td "Paid" at bounding box center [426, 315] width 47 height 25
checkbox input "false"
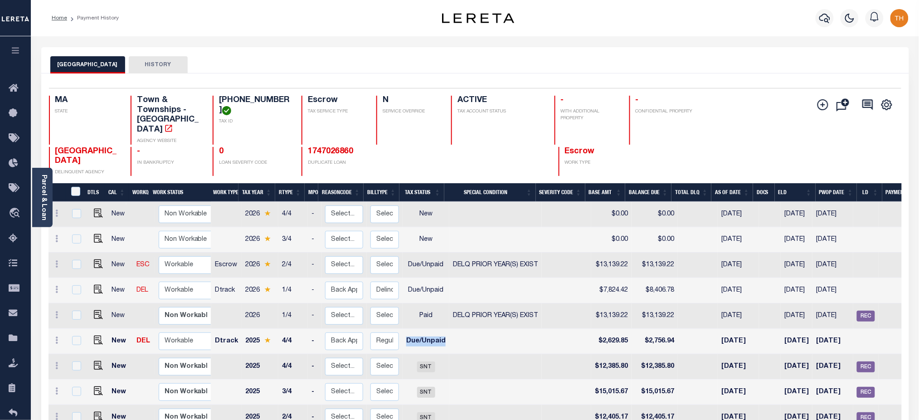
drag, startPoint x: 403, startPoint y: 329, endPoint x: 444, endPoint y: 335, distance: 41.4
click at [444, 335] on tr "New DEL Non Workable Workable Dtrack 2025 4/4 - Select... Payment Reversal Taxa…" at bounding box center [512, 341] width 927 height 25
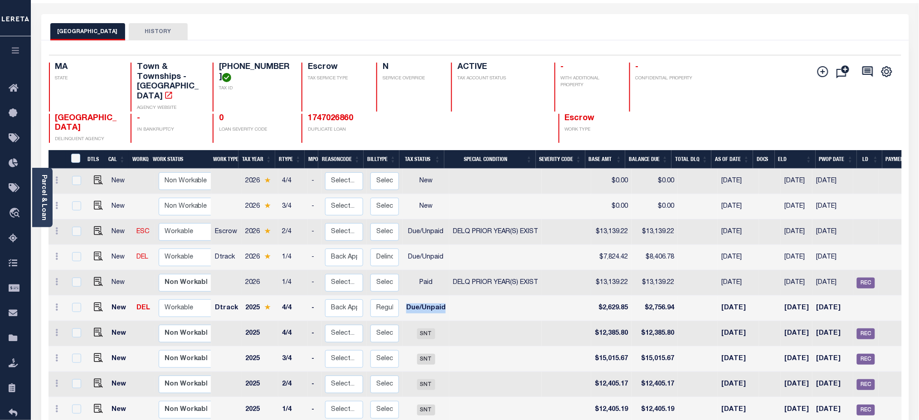
scroll to position [60, 0]
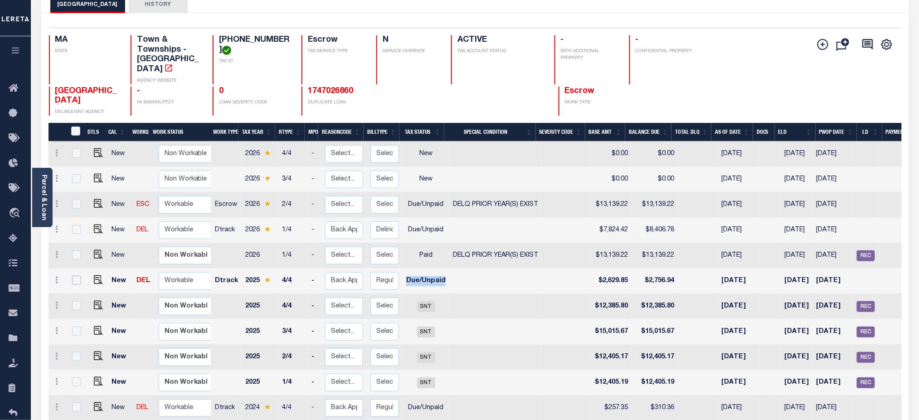
click at [75, 276] on input "checkbox" at bounding box center [76, 280] width 9 height 9
checkbox input "true"
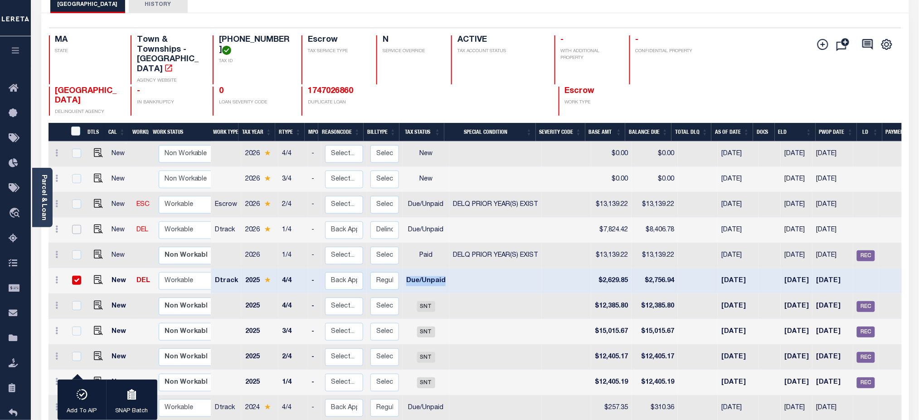
click at [74, 225] on input "checkbox" at bounding box center [76, 229] width 9 height 9
checkbox input "true"
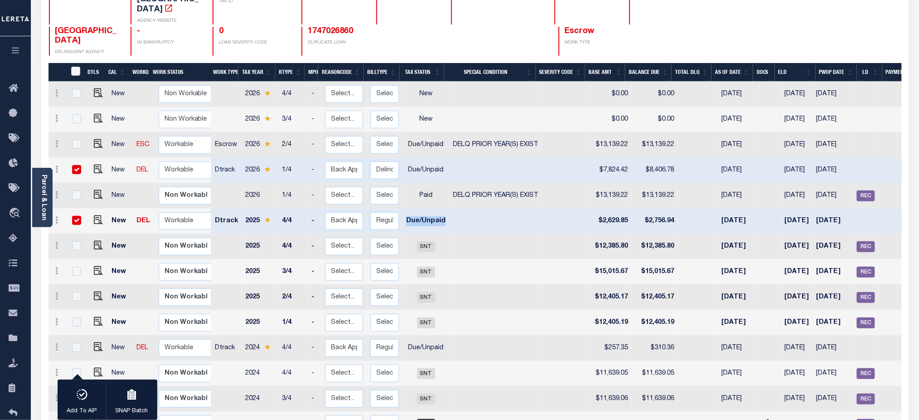
scroll to position [121, 0]
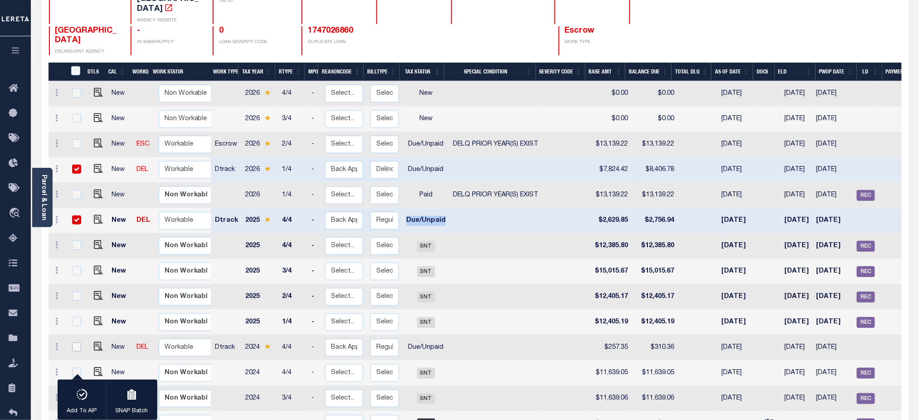
click at [77, 342] on input "checkbox" at bounding box center [76, 346] width 9 height 9
checkbox input "true"
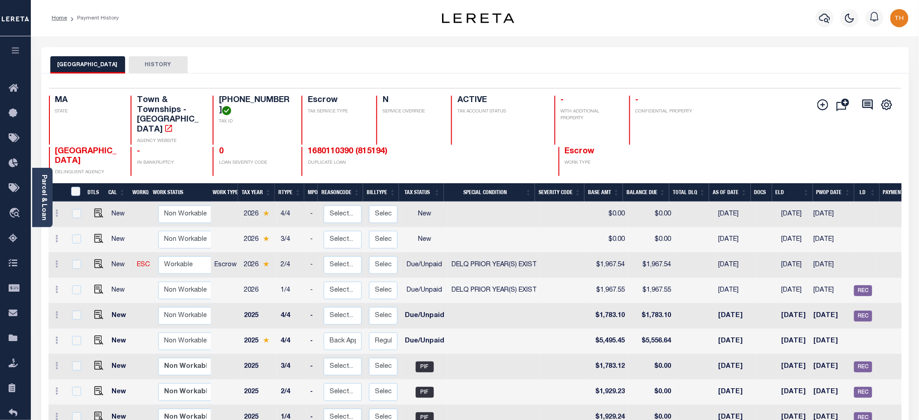
scroll to position [60, 0]
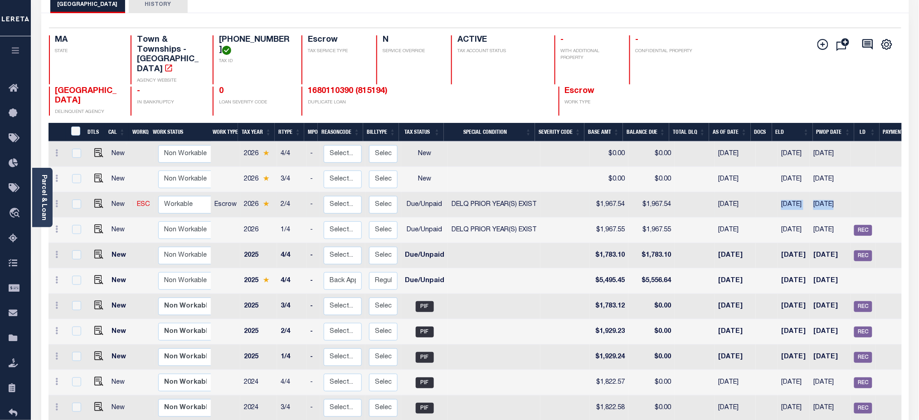
drag, startPoint x: 856, startPoint y: 194, endPoint x: 772, endPoint y: 192, distance: 83.9
click at [772, 192] on tr "New ESC Non Workable Workable Escrow 2026 2/4 - Select... Payment Reversal Taxa…" at bounding box center [511, 204] width 924 height 25
drag, startPoint x: 850, startPoint y: 219, endPoint x: 244, endPoint y: 229, distance: 606.1
click at [244, 229] on tr "New Non Workable Workable 2026 1/4 - Select... Payment Reversal Taxable Value C…" at bounding box center [511, 230] width 924 height 25
click at [872, 225] on span "REC" at bounding box center [863, 230] width 18 height 11
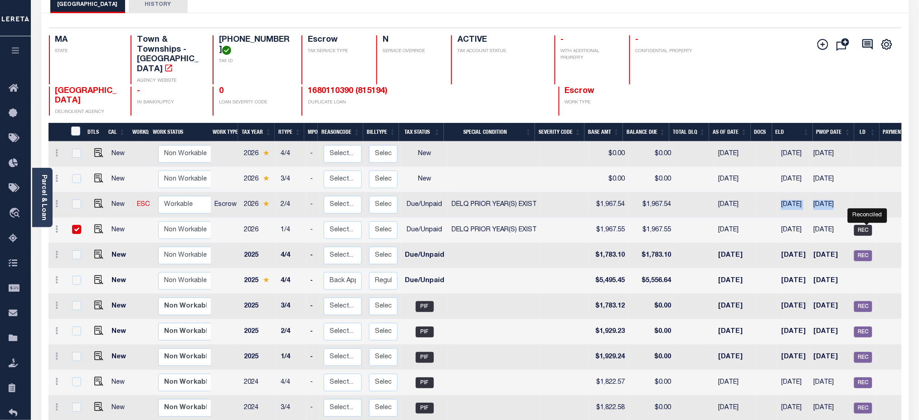
checkbox input "true"
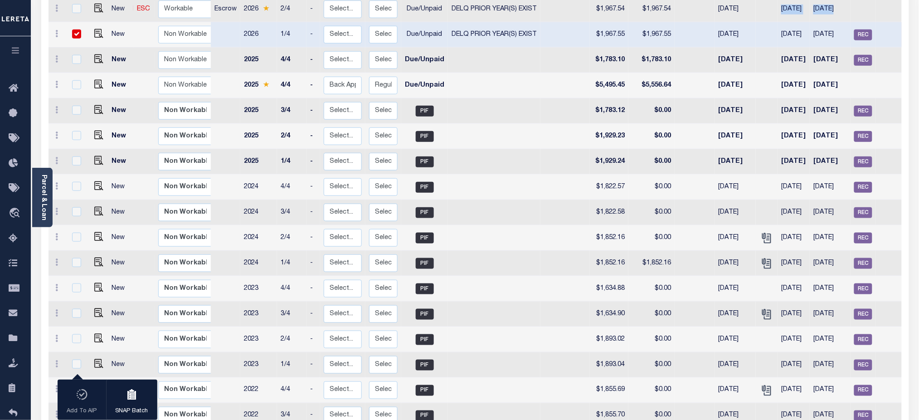
scroll to position [121, 0]
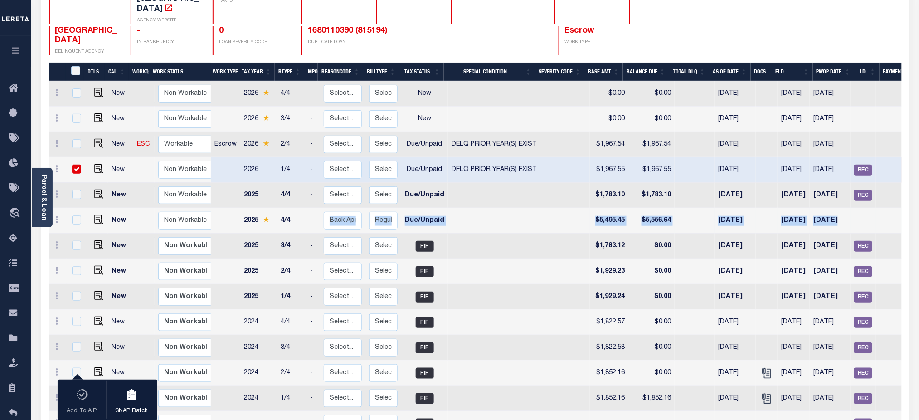
drag, startPoint x: 874, startPoint y: 212, endPoint x: 315, endPoint y: 207, distance: 558.9
click at [315, 208] on tr "New Non Workable Workable 2025 4/4 - Select... Payment Reversal Taxable Value C…" at bounding box center [511, 220] width 924 height 25
click at [78, 165] on div at bounding box center [76, 170] width 12 height 10
checkbox input "false"
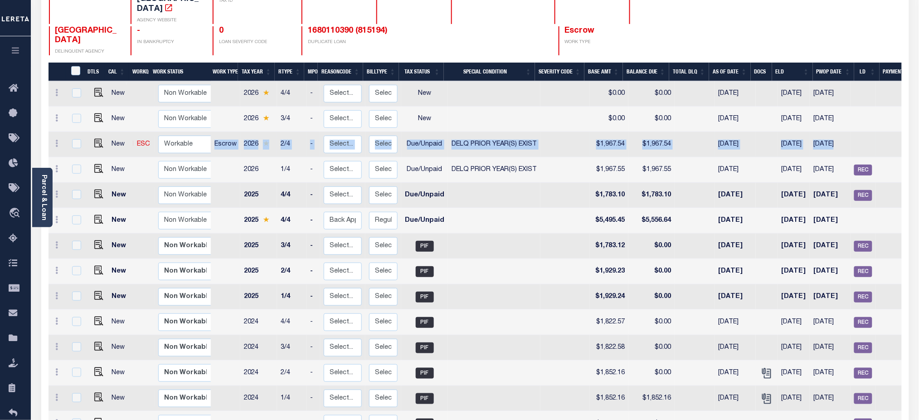
drag, startPoint x: 879, startPoint y: 135, endPoint x: 214, endPoint y: 134, distance: 665.0
click at [214, 134] on tr "New ESC Non Workable Workable Escrow 2026 2/4 - Select... Payment Reversal Taxa…" at bounding box center [511, 144] width 924 height 25
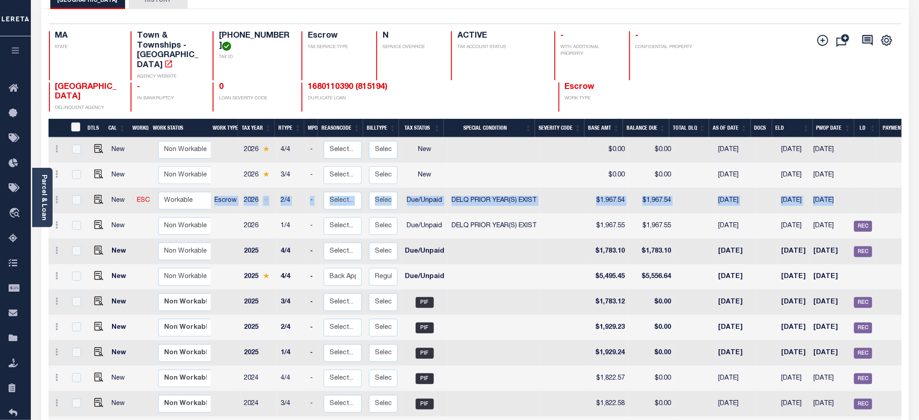
scroll to position [0, 0]
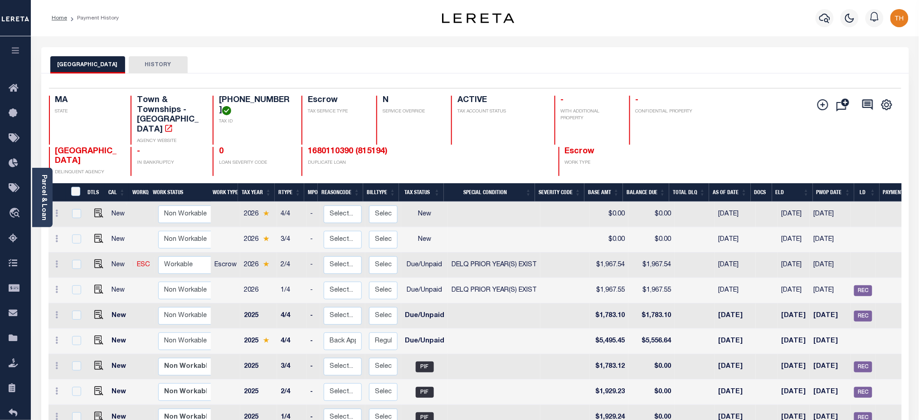
click at [781, 127] on div "Add Installment Line [GEOGRAPHIC_DATA]" at bounding box center [830, 136] width 142 height 80
click at [12, 49] on icon "button" at bounding box center [15, 50] width 10 height 8
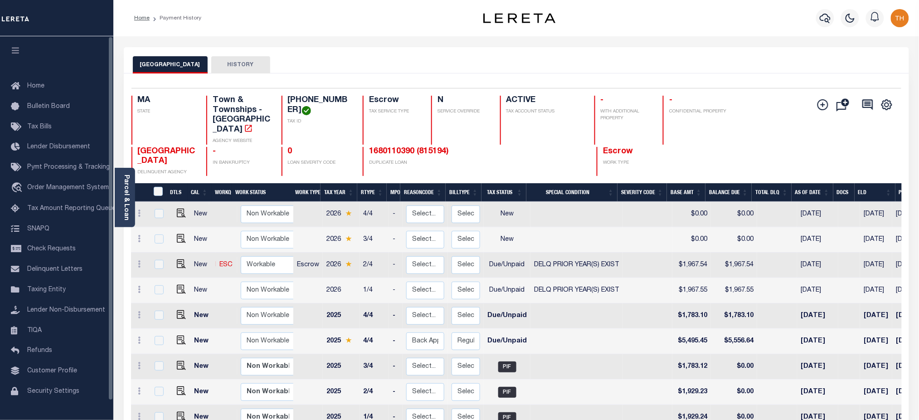
click at [15, 51] on icon "button" at bounding box center [15, 50] width 10 height 8
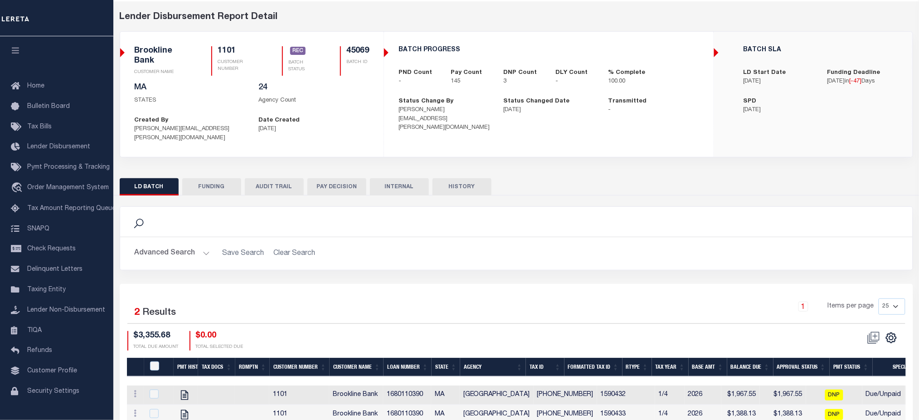
scroll to position [71, 0]
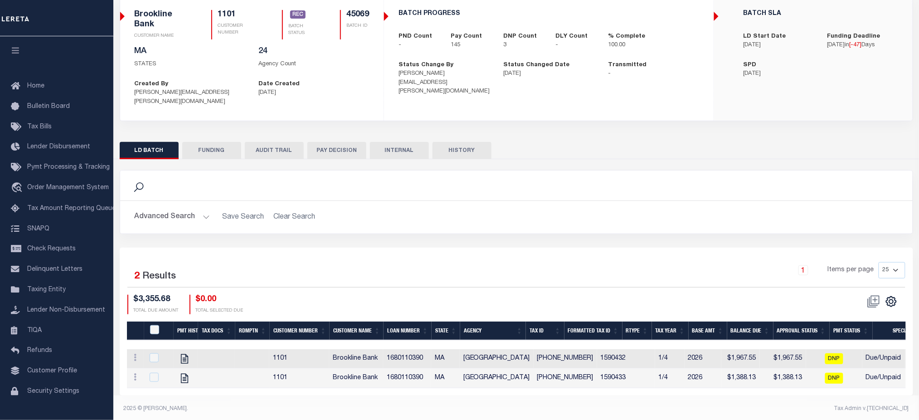
drag, startPoint x: 159, startPoint y: 83, endPoint x: 303, endPoint y: 94, distance: 145.0
click at [303, 94] on div "1101 CLIENT NUMBER Brookline Bank CLIENT NAME 1101 CUSTOMER NUMBER Brookline Ba…" at bounding box center [252, 58] width 263 height 111
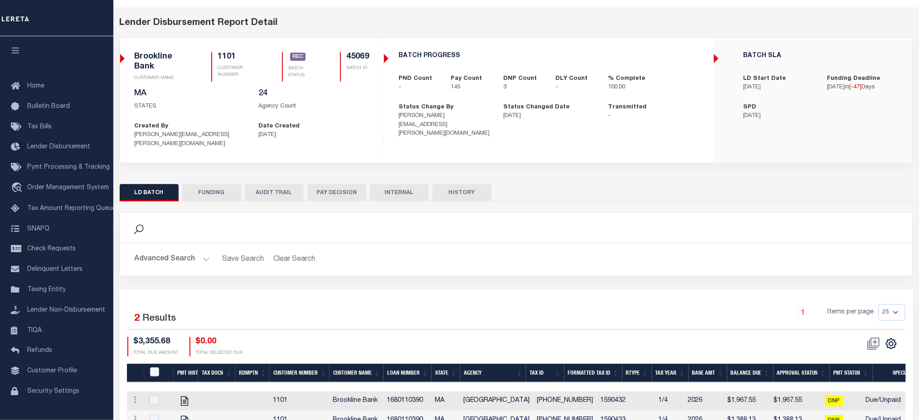
scroll to position [11, 0]
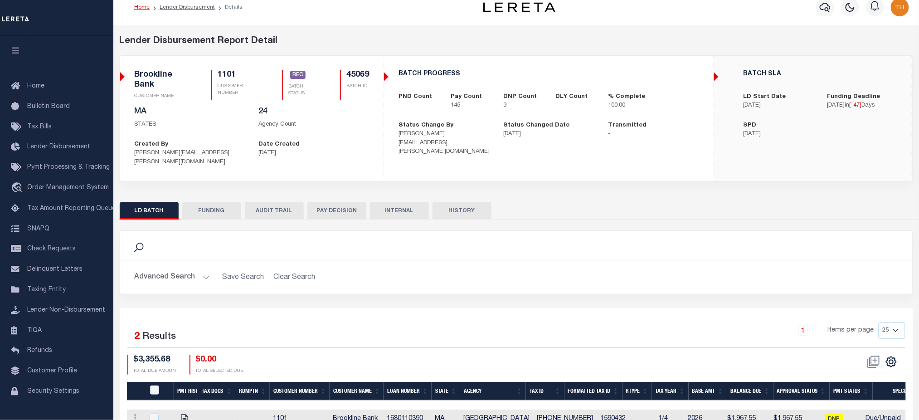
click at [481, 160] on div "BATCH PROGRESS PND Count - Pay Count 145 DNP Count 3 DLY Count - % Complete -" at bounding box center [549, 118] width 330 height 125
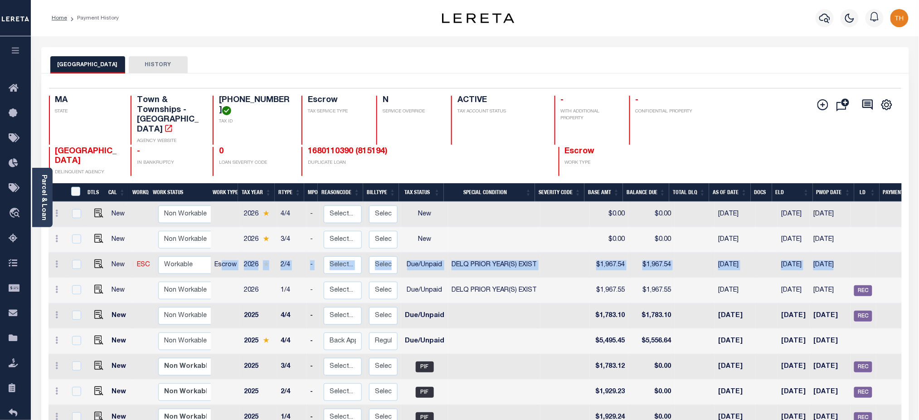
drag, startPoint x: 859, startPoint y: 257, endPoint x: 222, endPoint y: 256, distance: 636.9
click at [222, 256] on tr "New ESC Non Workable Workable Escrow 2026 2/4 - Select... Payment Reversal Taxa…" at bounding box center [511, 264] width 924 height 25
click at [78, 260] on input "checkbox" at bounding box center [76, 264] width 9 height 9
checkbox input "true"
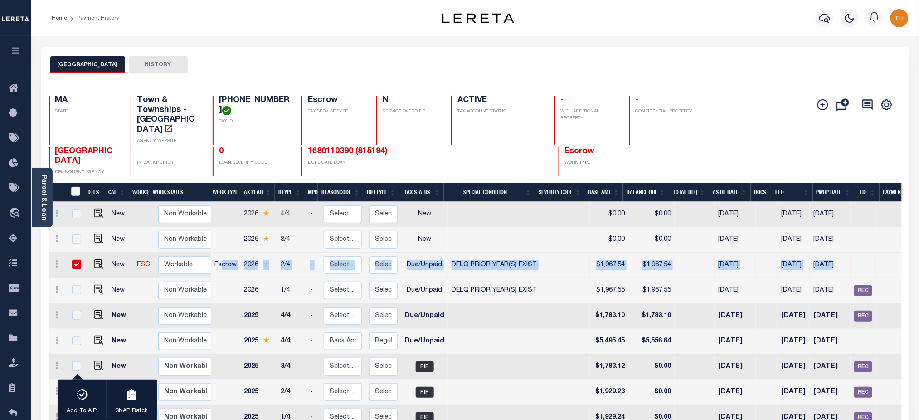
click at [844, 255] on td "10/31/2025" at bounding box center [830, 264] width 41 height 25
checkbox input "false"
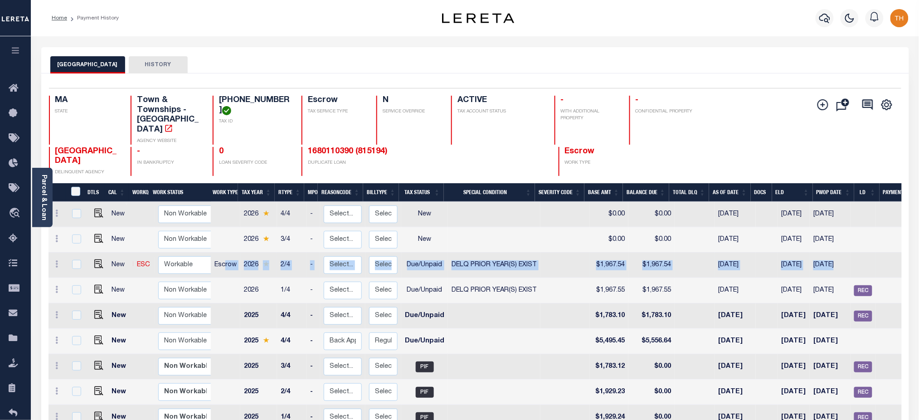
drag, startPoint x: 861, startPoint y: 254, endPoint x: 226, endPoint y: 252, distance: 635.1
click at [226, 252] on tr "New ESC Non Workable Workable Escrow 2026 2/4 - Select... Payment Reversal Taxa…" at bounding box center [511, 264] width 924 height 25
click at [73, 260] on input "checkbox" at bounding box center [76, 264] width 9 height 9
checkbox input "true"
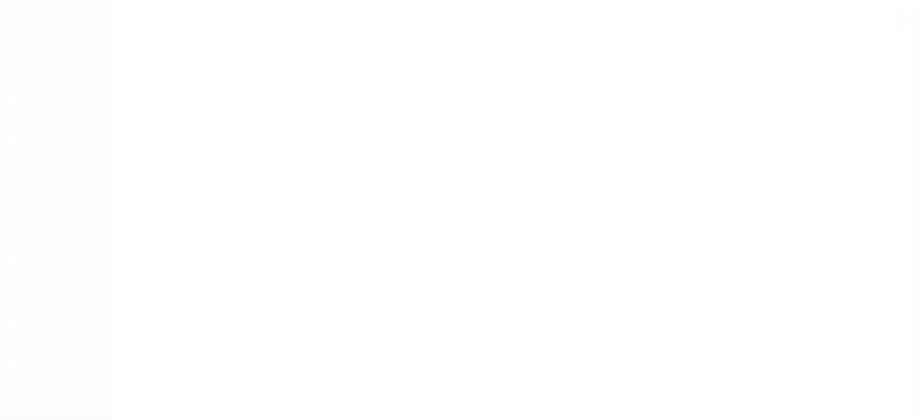
scroll to position [20, 0]
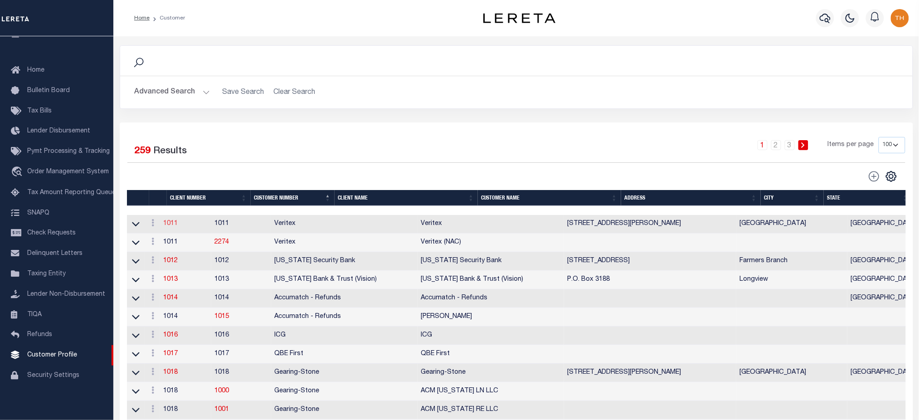
click at [176, 225] on link "1011" at bounding box center [171, 223] width 15 height 6
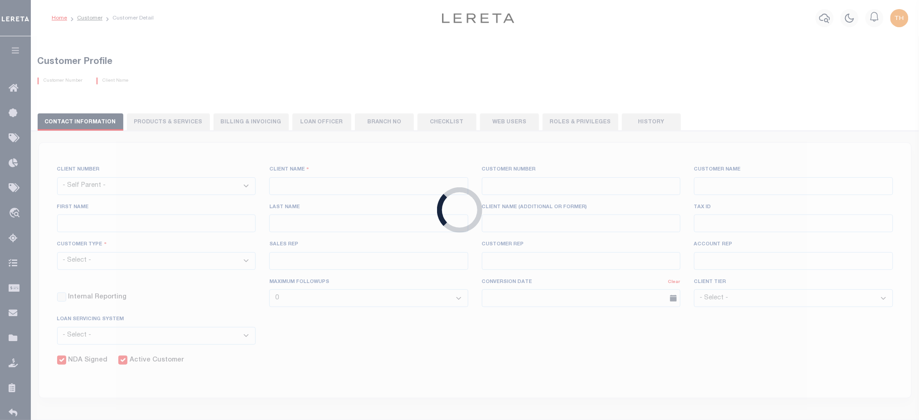
select select
type input "Veritex"
type input "1011"
type input "Veritex"
type input "Guy"
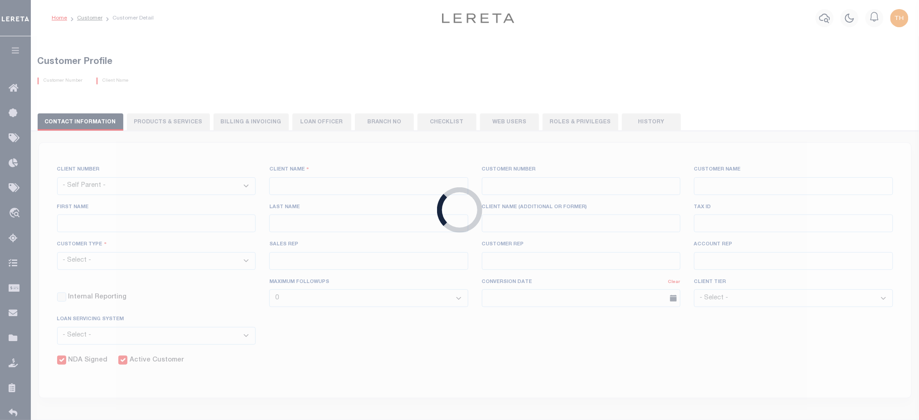
type input "[GEOGRAPHIC_DATA]"
select select "Mixed Portfolio"
type input "[PERSON_NAME]"
type input "[DATE]"
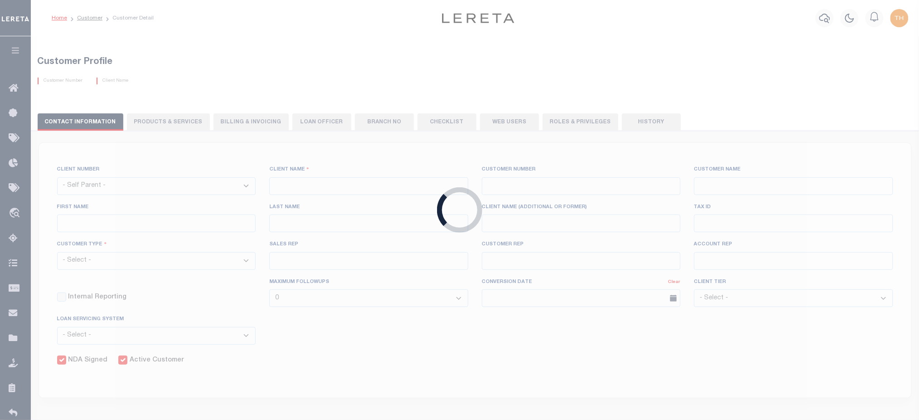
select select "Tier 3"
checkbox input "true"
select select
type textarea "$5 parcel fee for each parcel greater than 4."
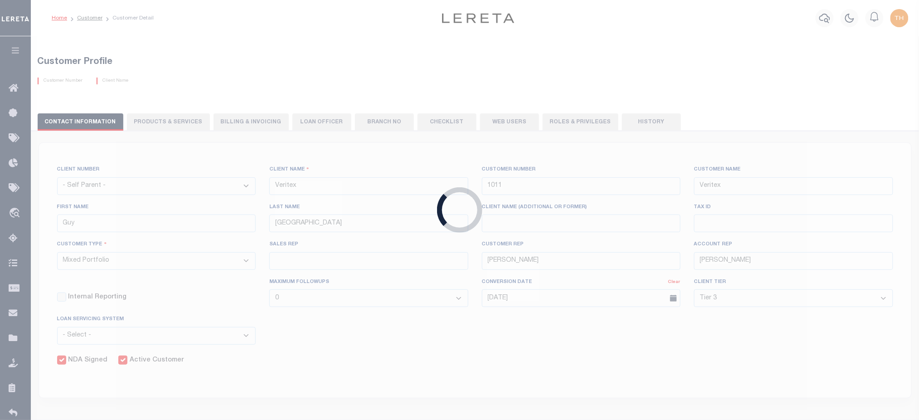
type input "0"
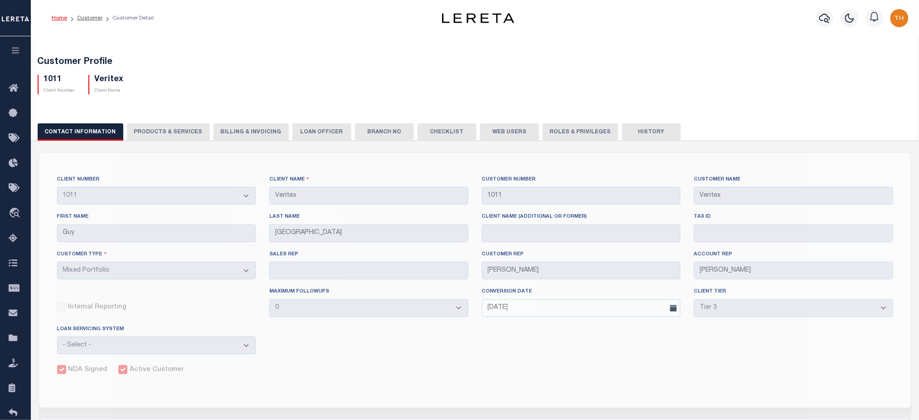
click at [161, 132] on button "PRODUCTS & SERVICES" at bounding box center [168, 131] width 83 height 17
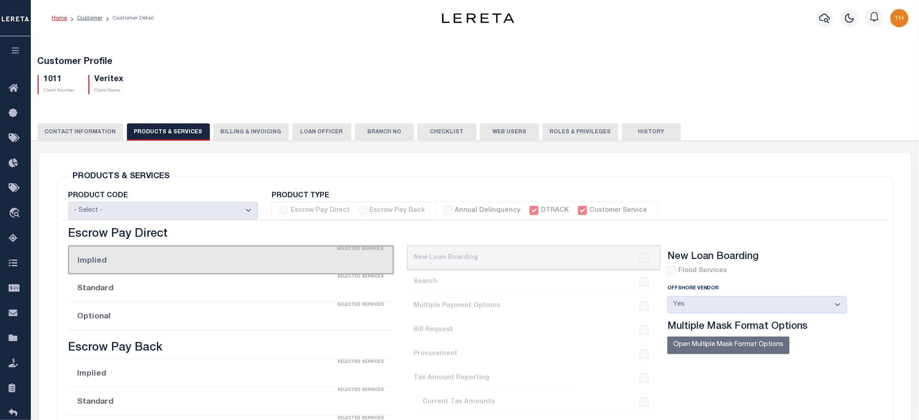
select select "STX"
radio input "true"
checkbox input "true"
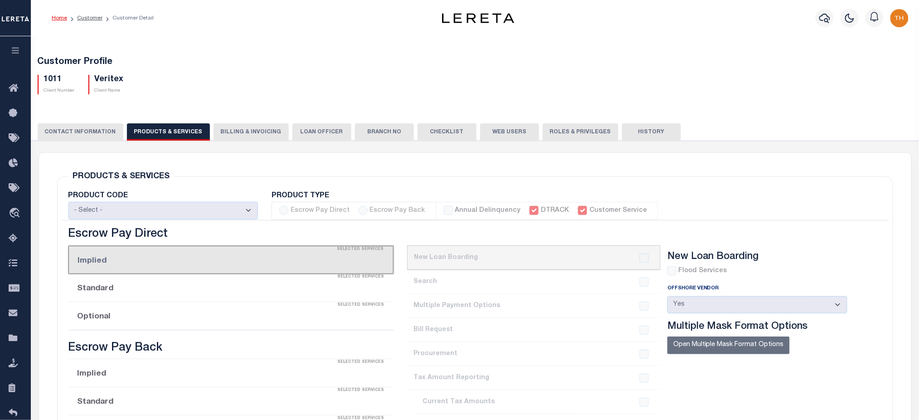
checkbox input "true"
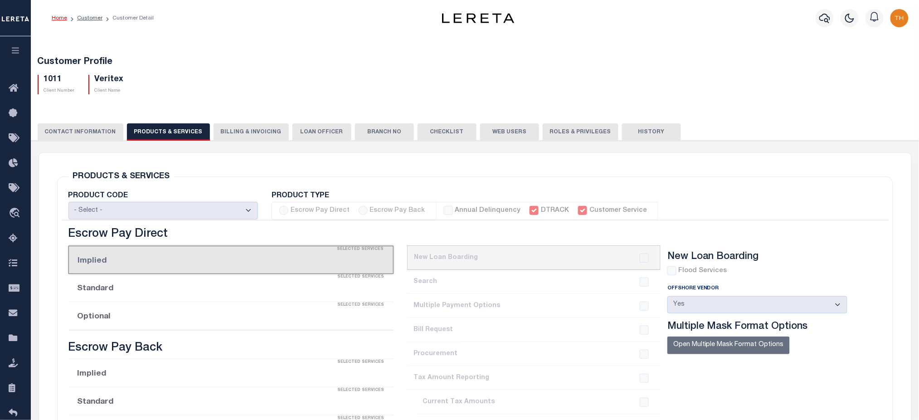
checkbox input "true"
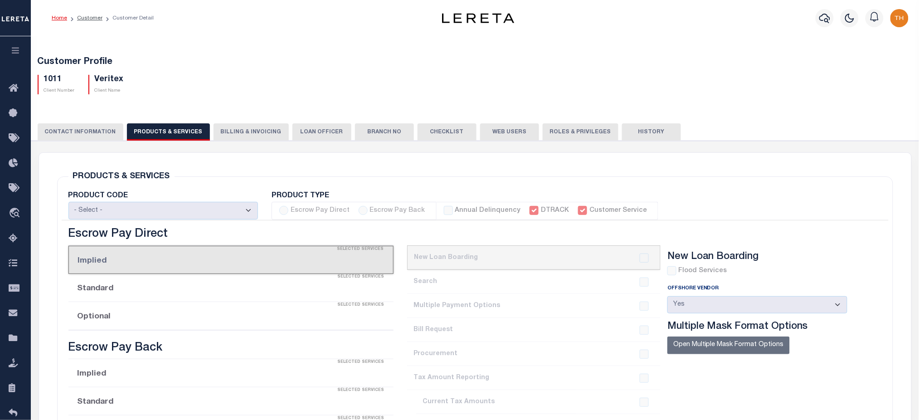
checkbox input "true"
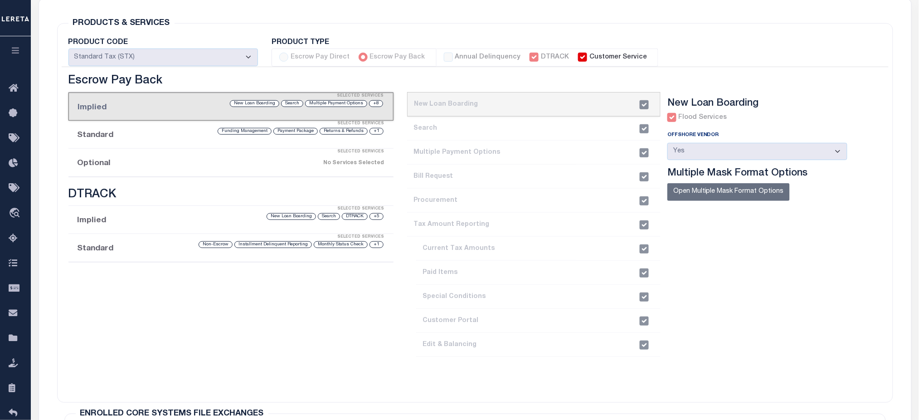
scroll to position [181, 0]
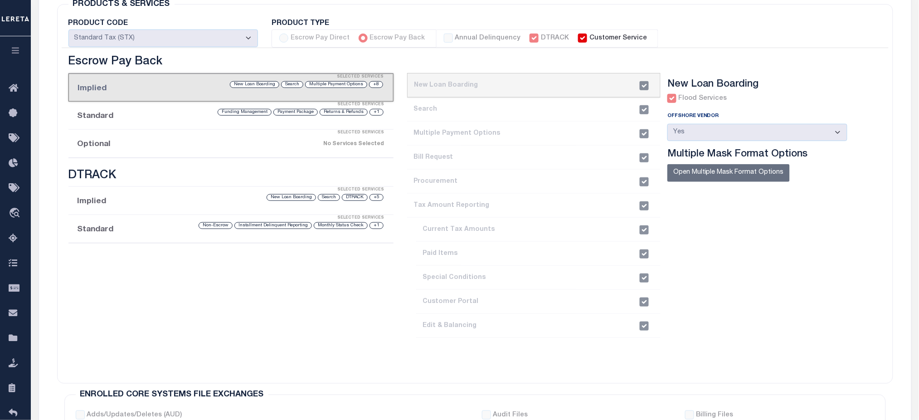
click at [167, 139] on div "Selected Services" at bounding box center [240, 133] width 325 height 18
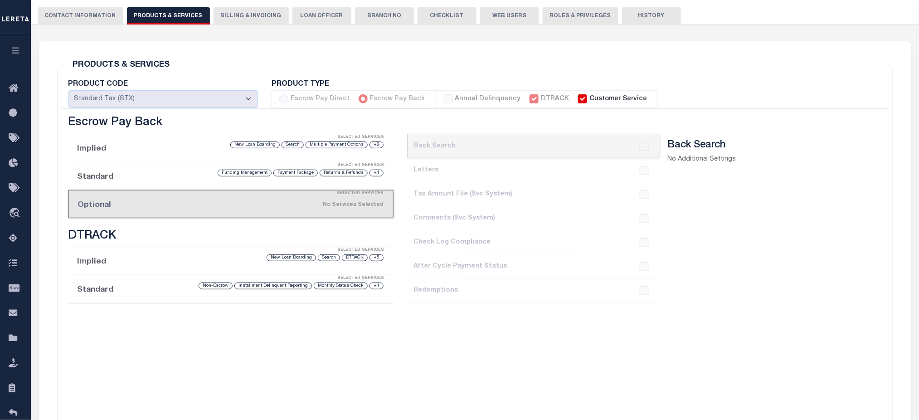
scroll to position [0, 0]
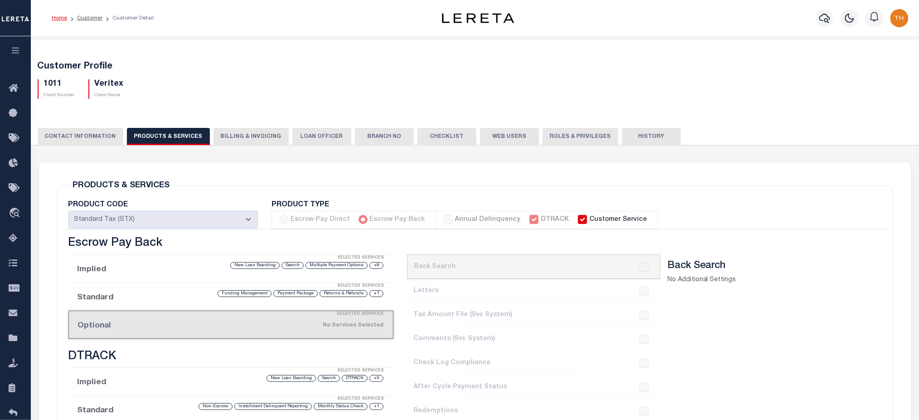
click at [18, 59] on button "button" at bounding box center [15, 51] width 31 height 31
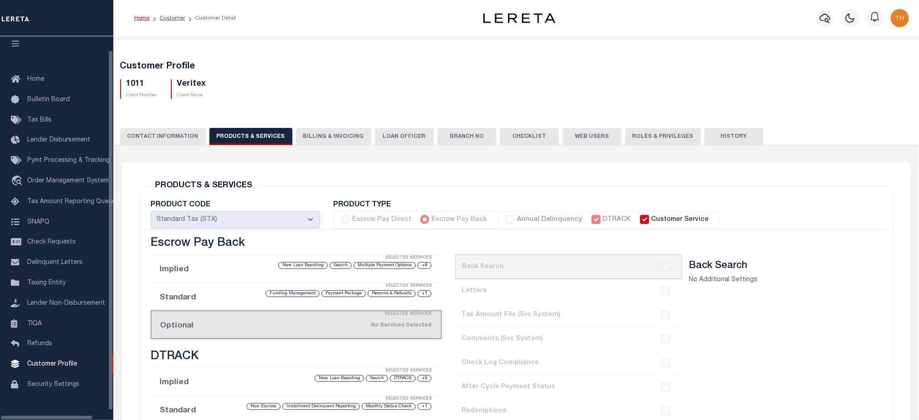
scroll to position [20, 0]
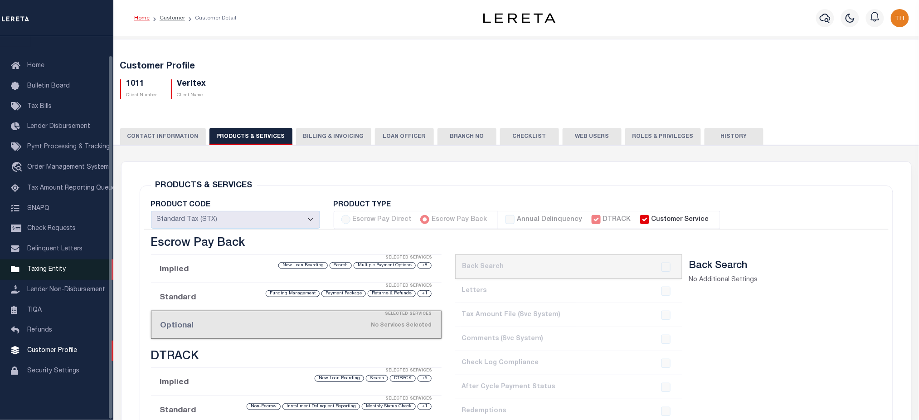
click at [67, 277] on link "Taxing Entity" at bounding box center [56, 269] width 113 height 20
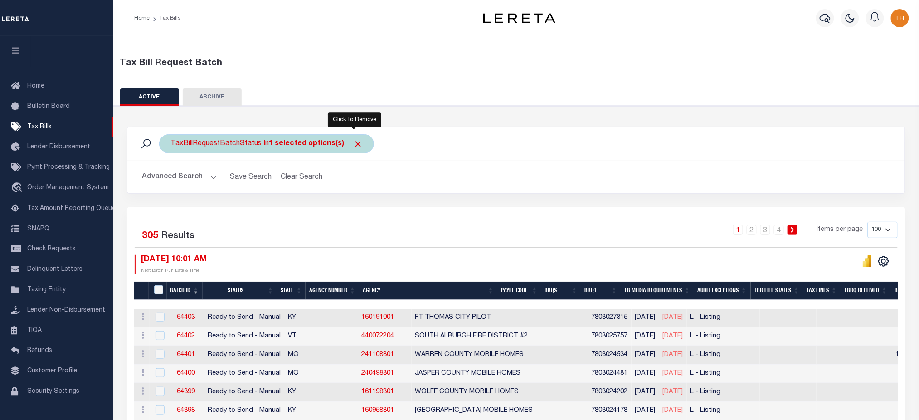
click at [353, 145] on span "Click to Remove" at bounding box center [358, 144] width 10 height 10
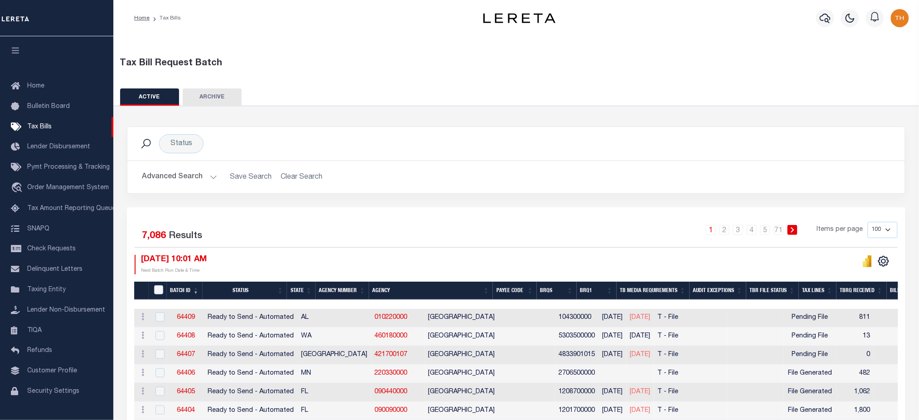
drag, startPoint x: 631, startPoint y: 322, endPoint x: 307, endPoint y: 324, distance: 324.1
click at [307, 324] on tr "ACTIONS [GEOGRAPHIC_DATA] 64409 Ready to Send - Automated AL 010220000 [GEOGRAP…" at bounding box center [846, 318] width 1425 height 19
click at [194, 178] on button "Advanced Search" at bounding box center [179, 177] width 75 height 18
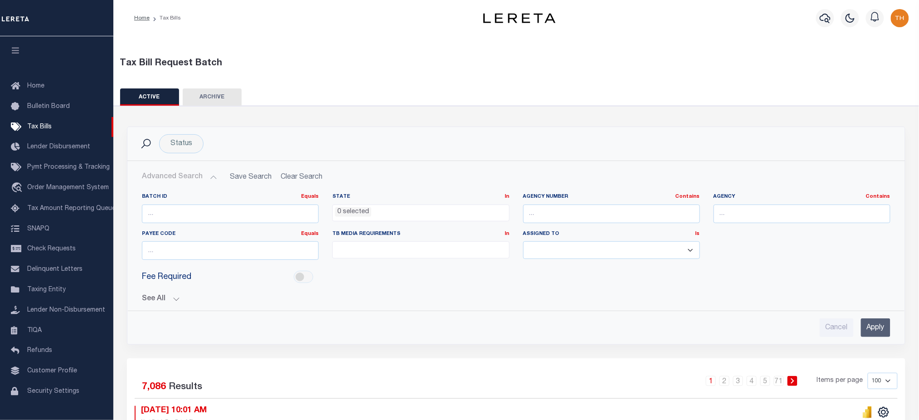
click at [163, 303] on div "Batch ID Equals Equals Is Not Equal To Is Greater Than Is Less Than State In In…" at bounding box center [516, 261] width 763 height 151
click at [160, 297] on button "See All" at bounding box center [516, 299] width 748 height 9
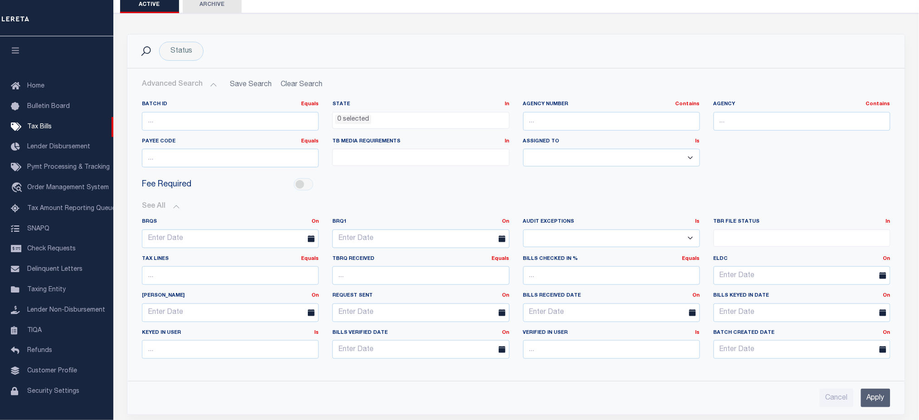
scroll to position [121, 0]
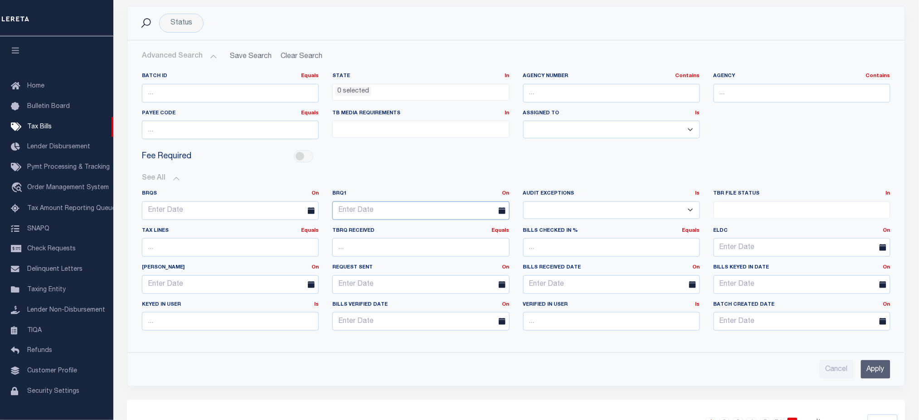
click at [367, 204] on input "text" at bounding box center [420, 210] width 177 height 19
click at [403, 257] on span "3" at bounding box center [402, 261] width 18 height 18
type input "09-03-2025"
click at [876, 369] on input "Apply" at bounding box center [875, 369] width 29 height 19
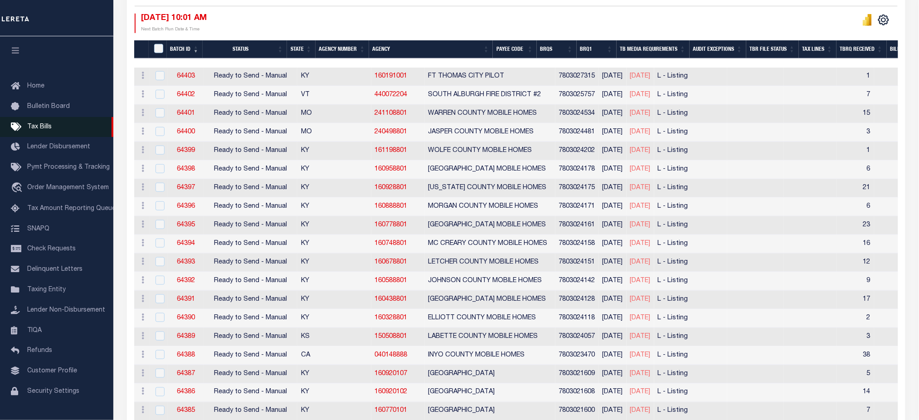
scroll to position [242, 0]
click at [16, 47] on icon "button" at bounding box center [15, 50] width 10 height 8
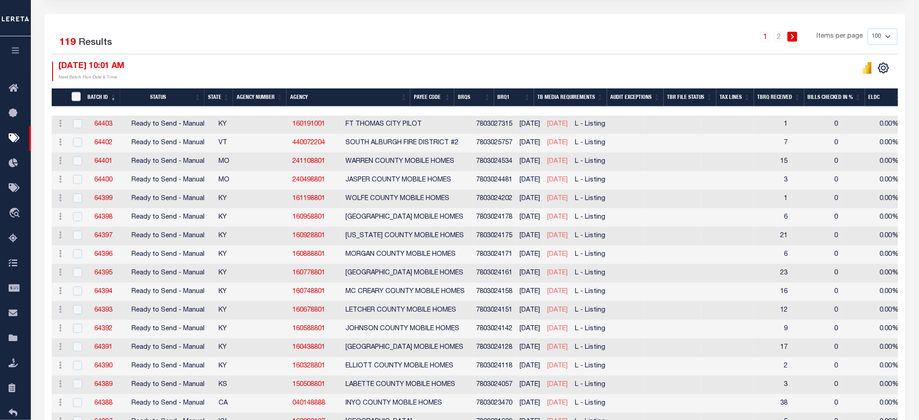
scroll to position [121, 0]
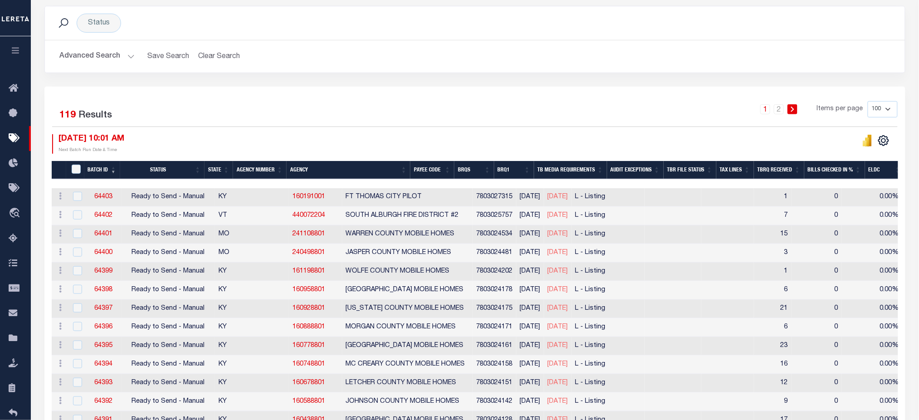
click at [126, 56] on button "Advanced Search" at bounding box center [96, 57] width 75 height 18
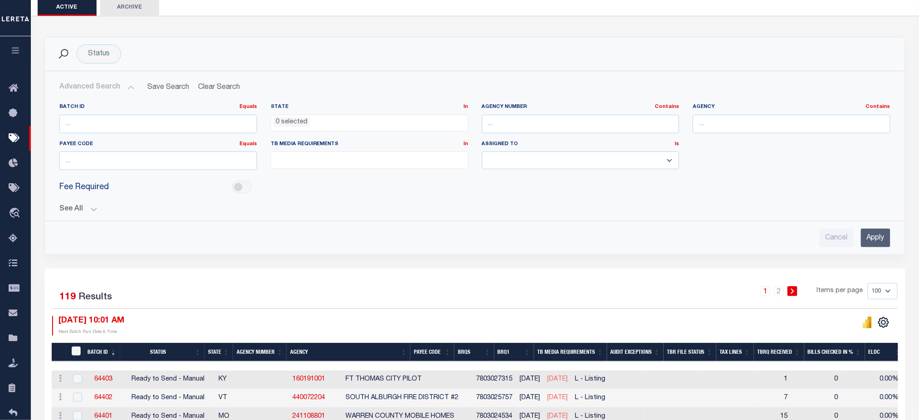
scroll to position [60, 0]
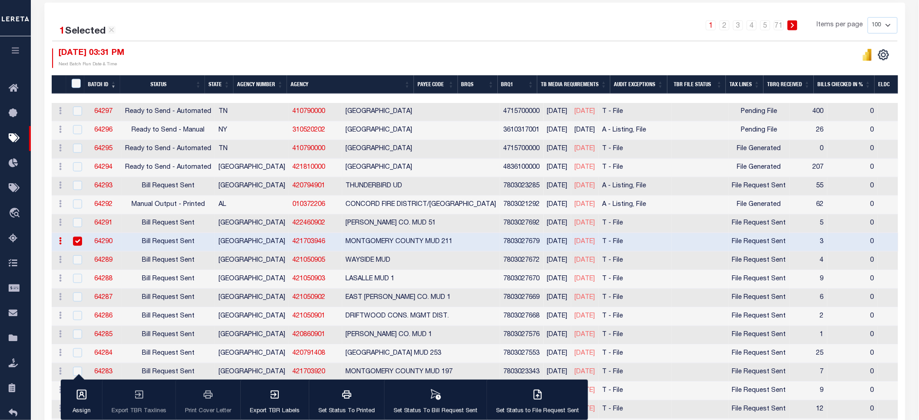
scroll to position [121, 0]
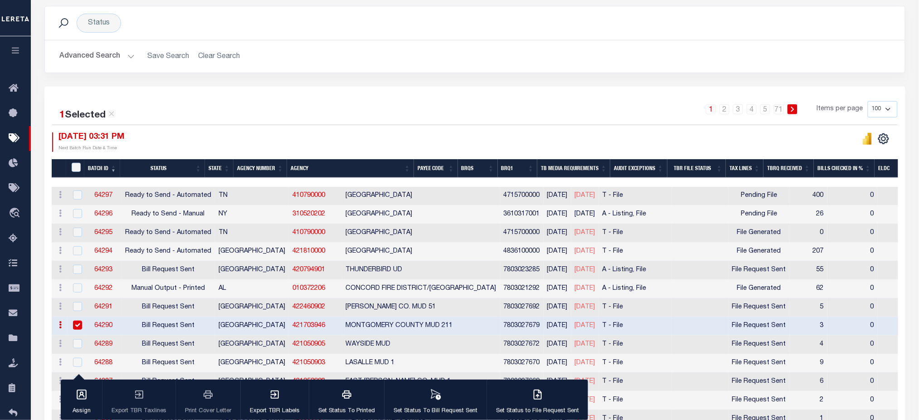
click at [102, 324] on link "64290" at bounding box center [103, 325] width 18 height 6
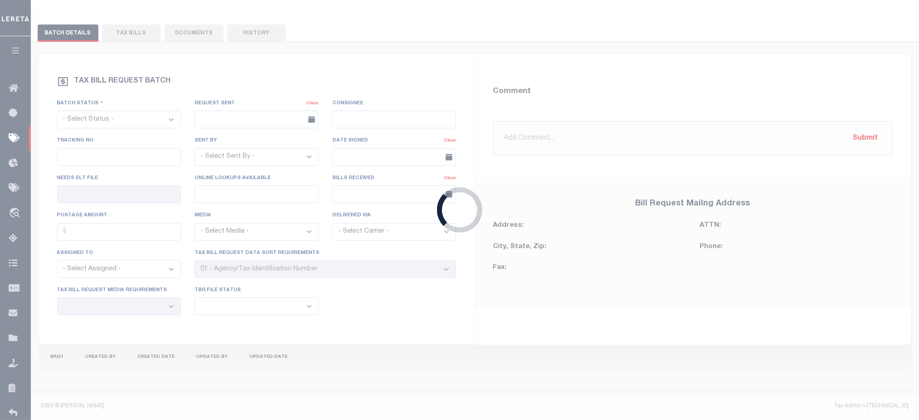
select select "RST"
type input "[DATE]"
select select
type input "No"
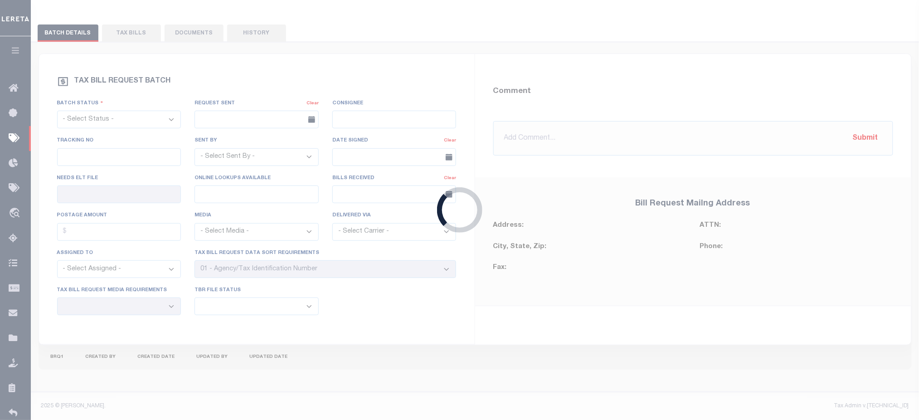
select select "22"
select select "3"
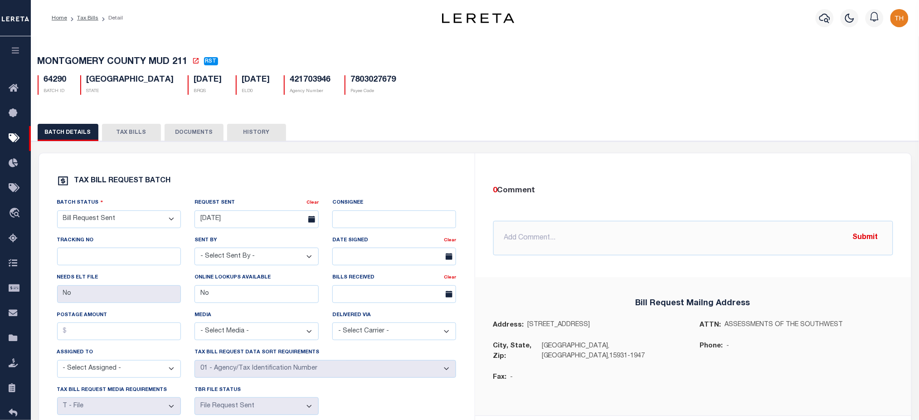
click at [139, 137] on button "TAX BILLS" at bounding box center [131, 132] width 59 height 17
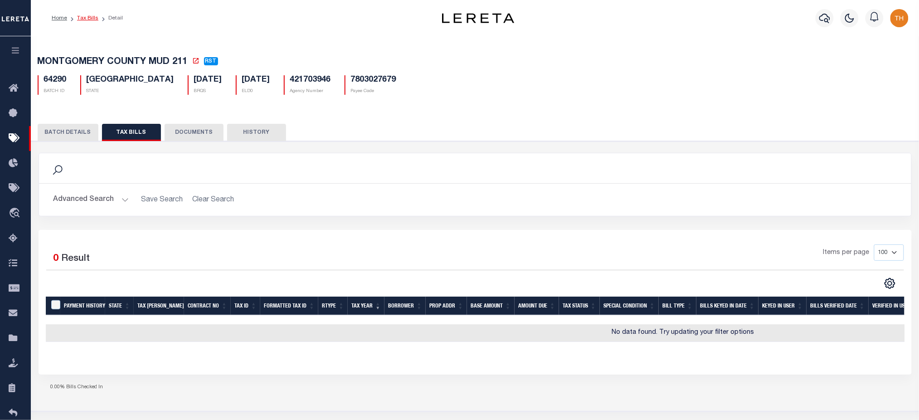
click at [87, 20] on link "Tax Bills" at bounding box center [87, 17] width 21 height 5
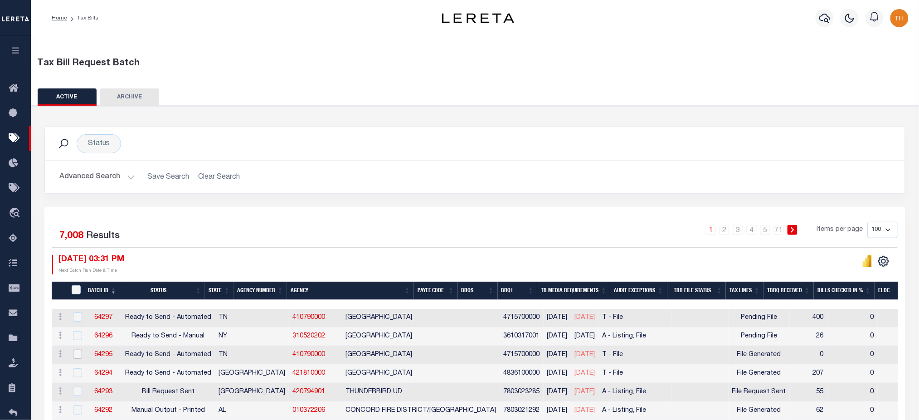
click at [80, 357] on input "checkbox" at bounding box center [77, 353] width 9 height 9
checkbox input "true"
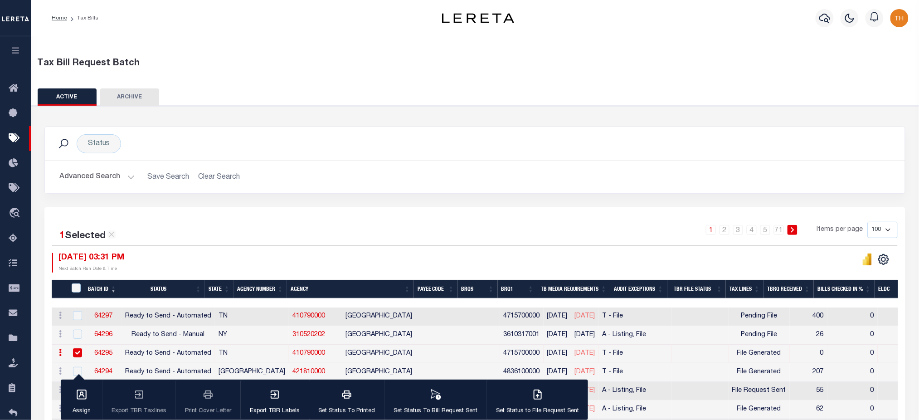
click at [109, 354] on link "64295" at bounding box center [103, 353] width 18 height 6
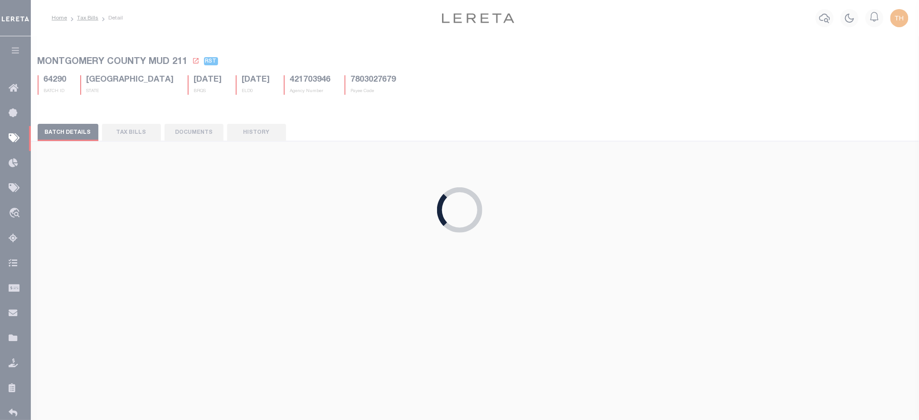
select select "RTA"
type input "Yes"
select select "27"
select select "2"
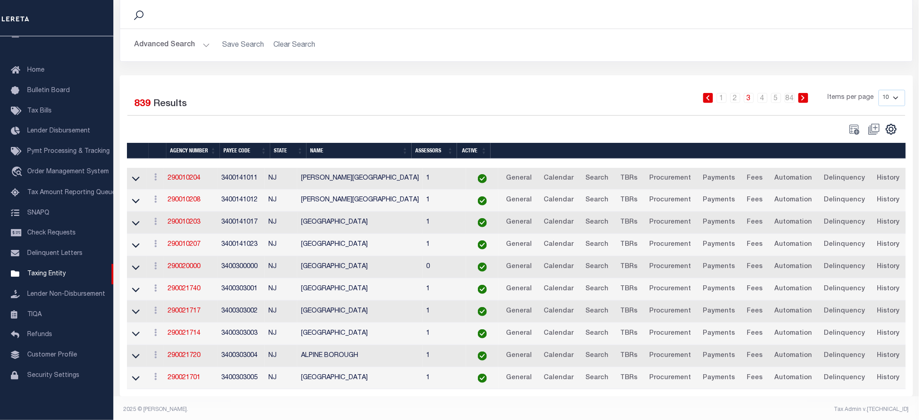
scroll to position [79, 0]
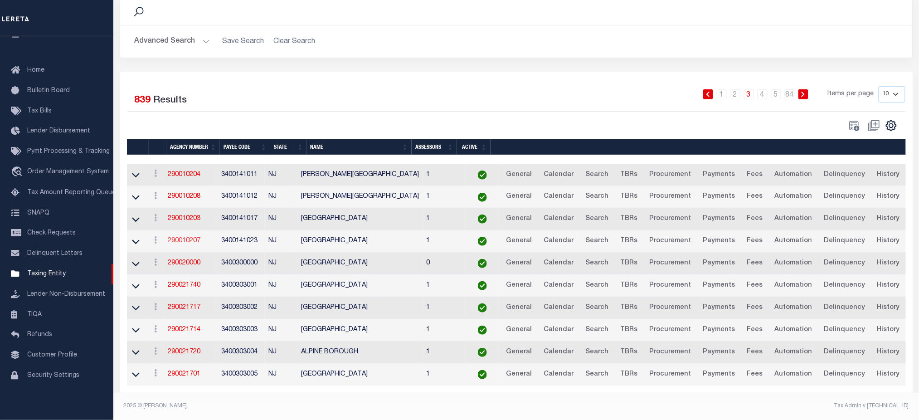
click at [194, 238] on link "290010207" at bounding box center [184, 241] width 33 height 6
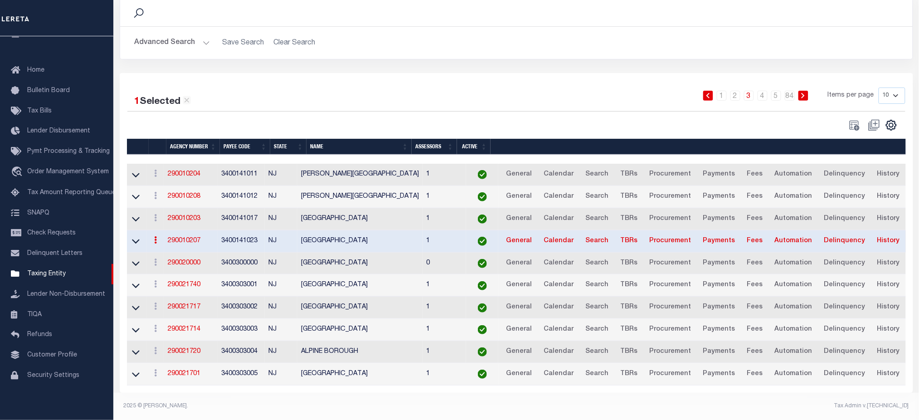
scroll to position [78, 0]
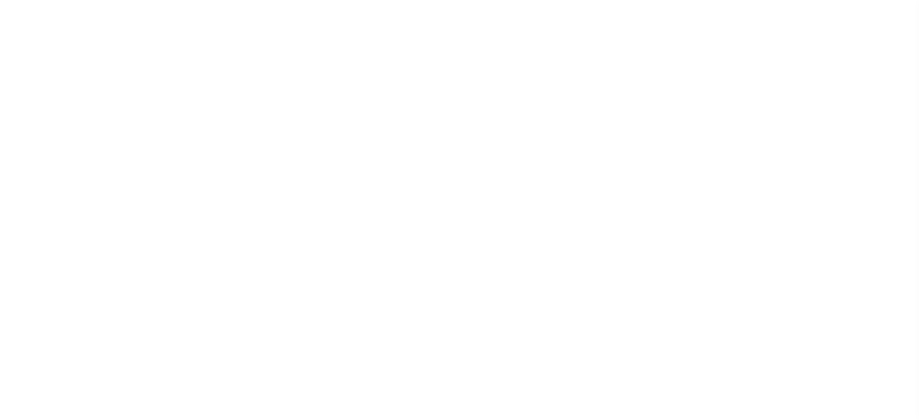
select select
checkbox input "false"
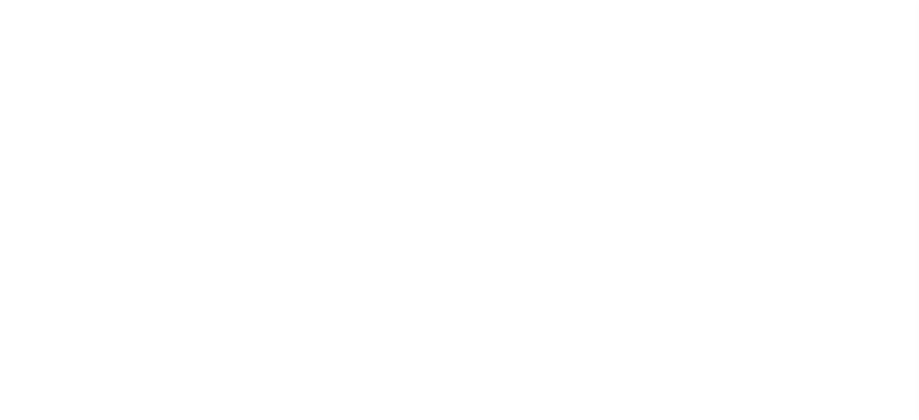
checkbox input "false"
type input "3400141023"
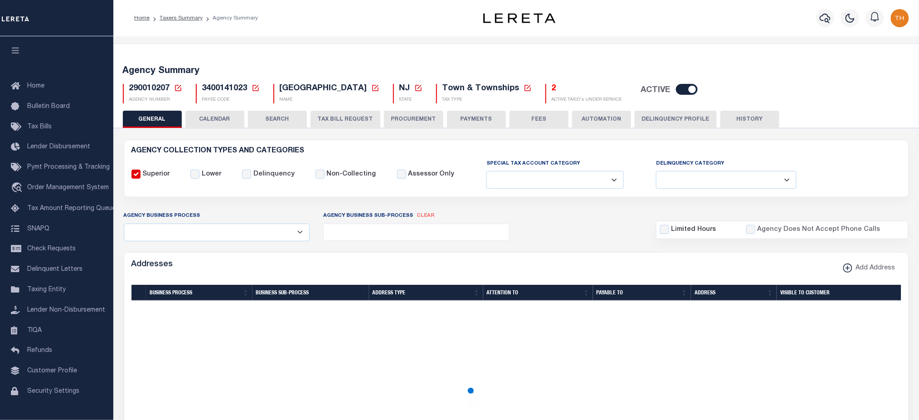
click at [225, 116] on button "CALENDAR" at bounding box center [214, 119] width 59 height 17
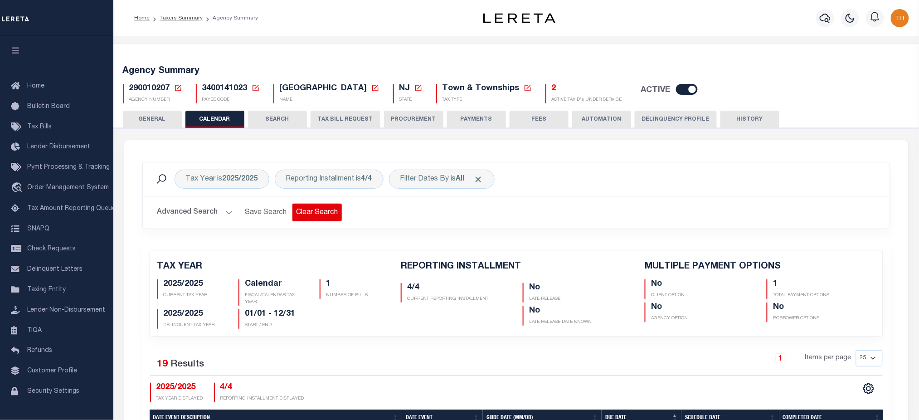
checkbox input "false"
type input "1"
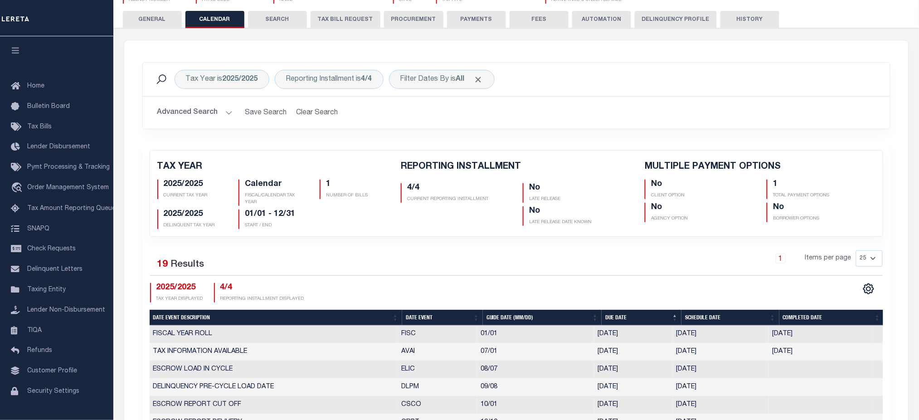
scroll to position [181, 0]
